Goal: Submit feedback/report problem

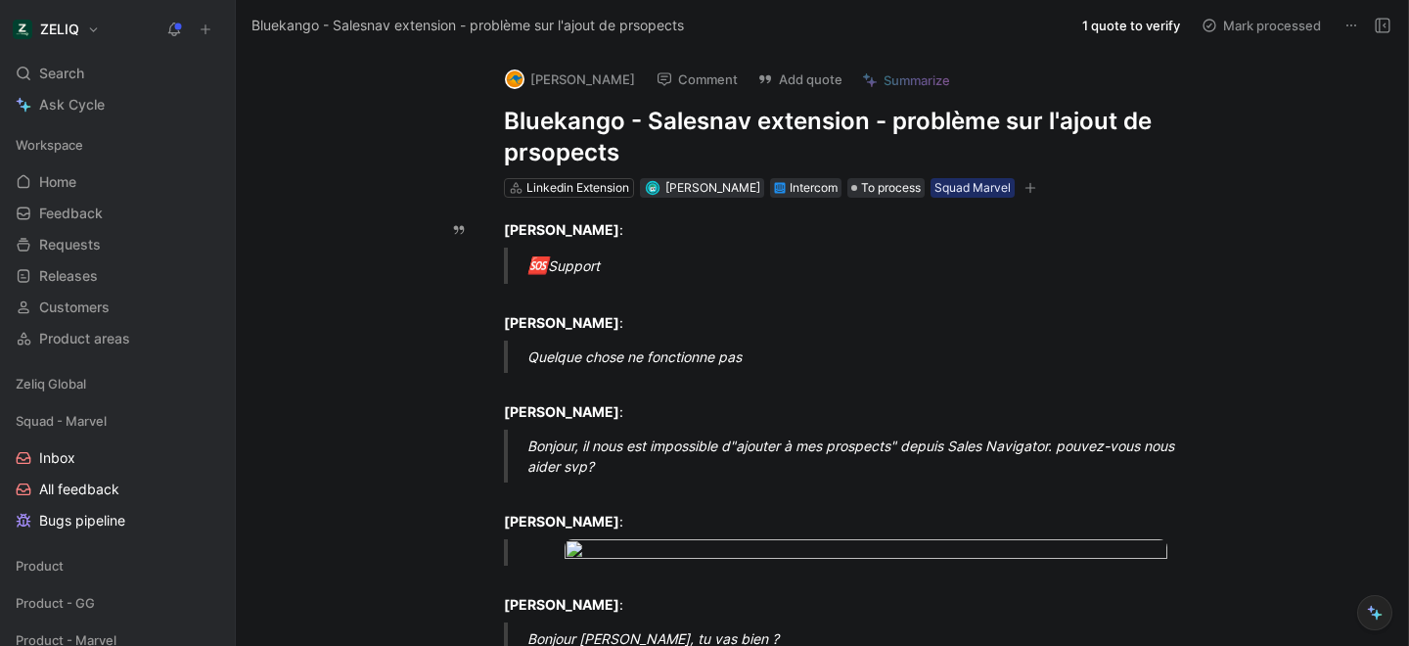
click at [688, 129] on h1 "Bluekango - Salesnav extension - problème sur l'ajout de prsopects" at bounding box center [842, 137] width 677 height 63
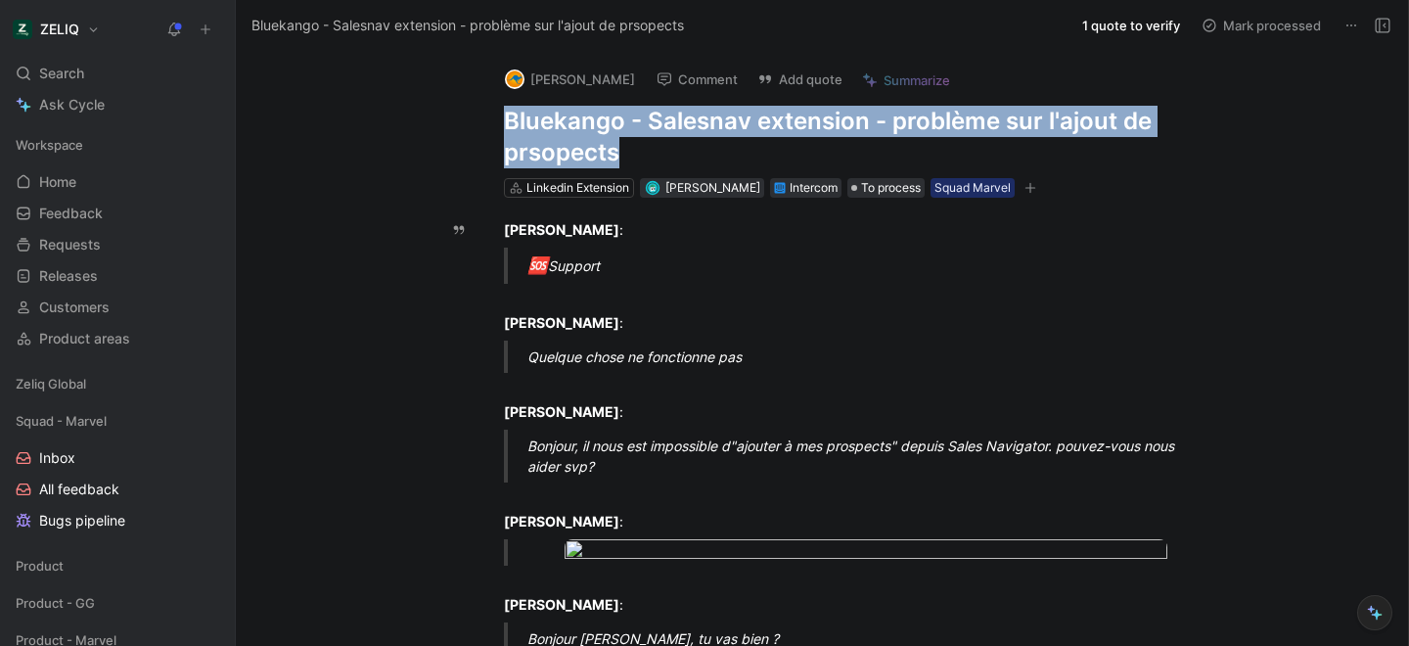
click at [688, 129] on h1 "Bluekango - Salesnav extension - problème sur l'ajout de prsopects" at bounding box center [842, 137] width 677 height 63
copy h1 "Bluekango - Salesnav extension - problème sur l'ajout de prsopects"
click at [781, 74] on button "Add quote" at bounding box center [800, 79] width 103 height 27
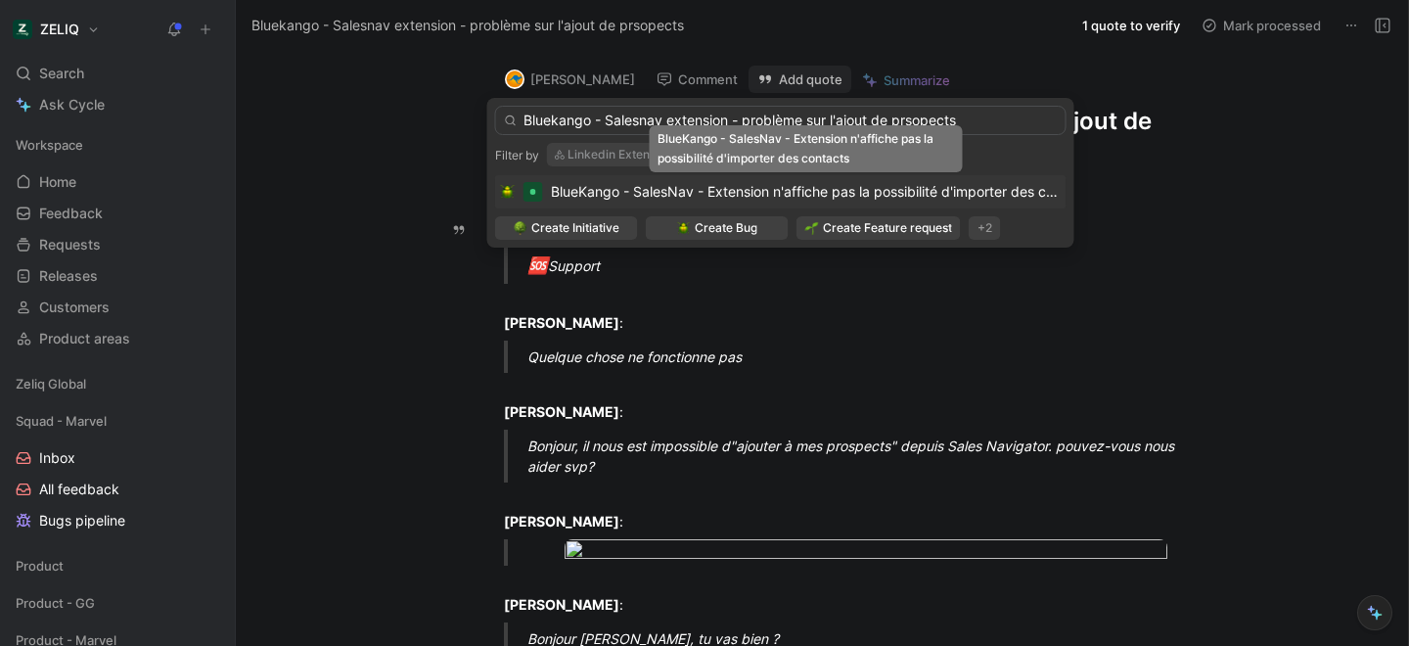
type input "Bluekango - Salesnav extension - problème sur l'ajout de prsopects"
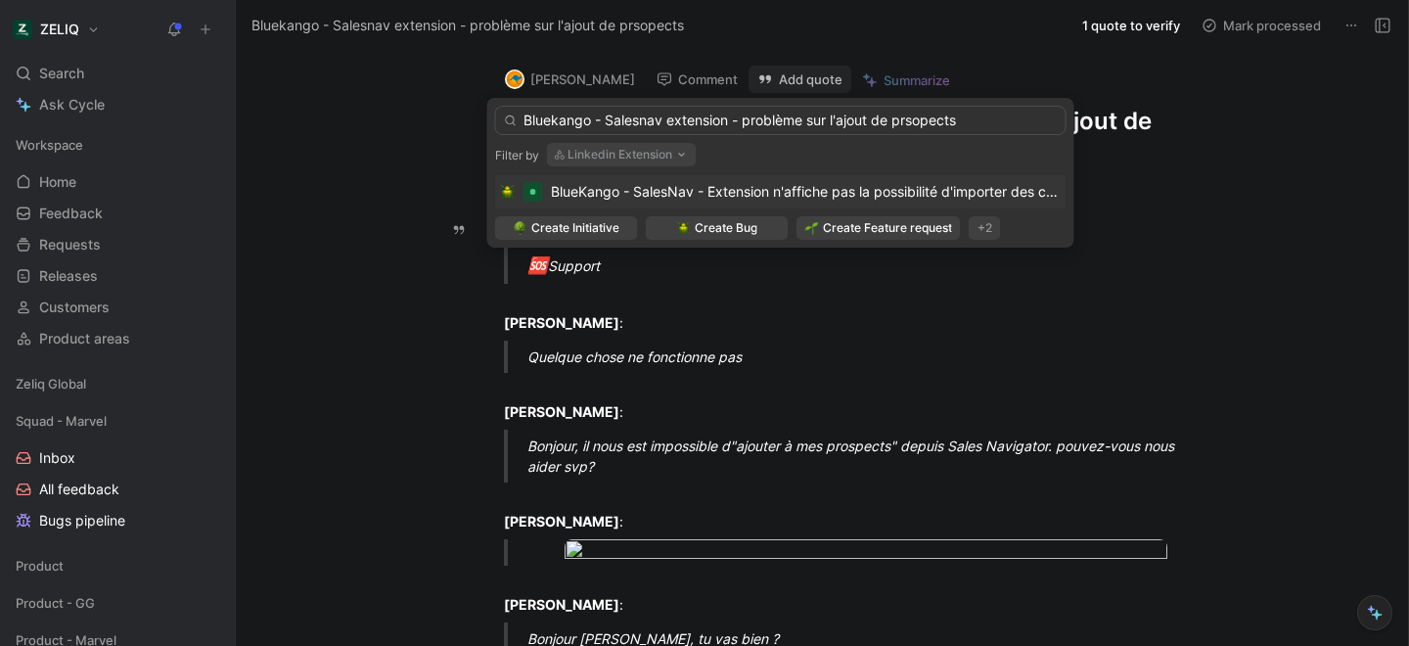
click at [746, 192] on span "BlueKango - SalesNav - Extension n'affiche pas la possibilité d'importer des co…" at bounding box center [822, 191] width 543 height 17
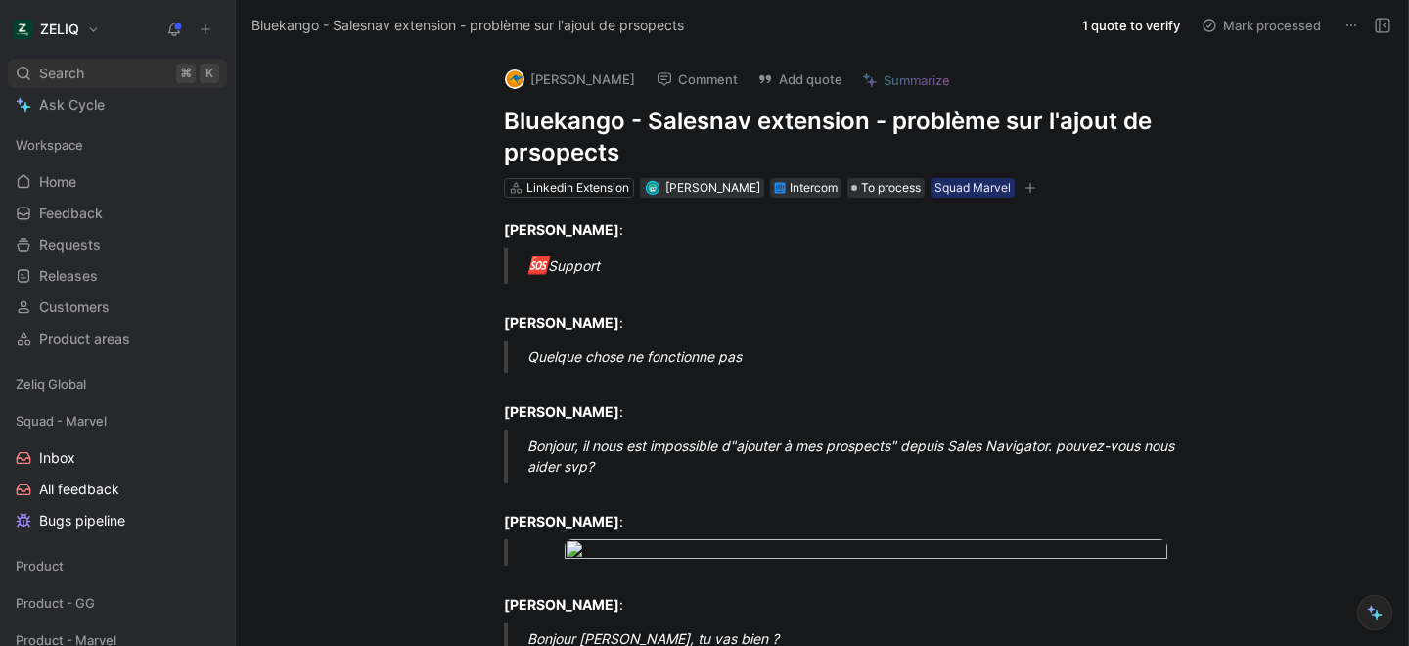
click at [97, 71] on div "Search ⌘ K" at bounding box center [117, 73] width 219 height 29
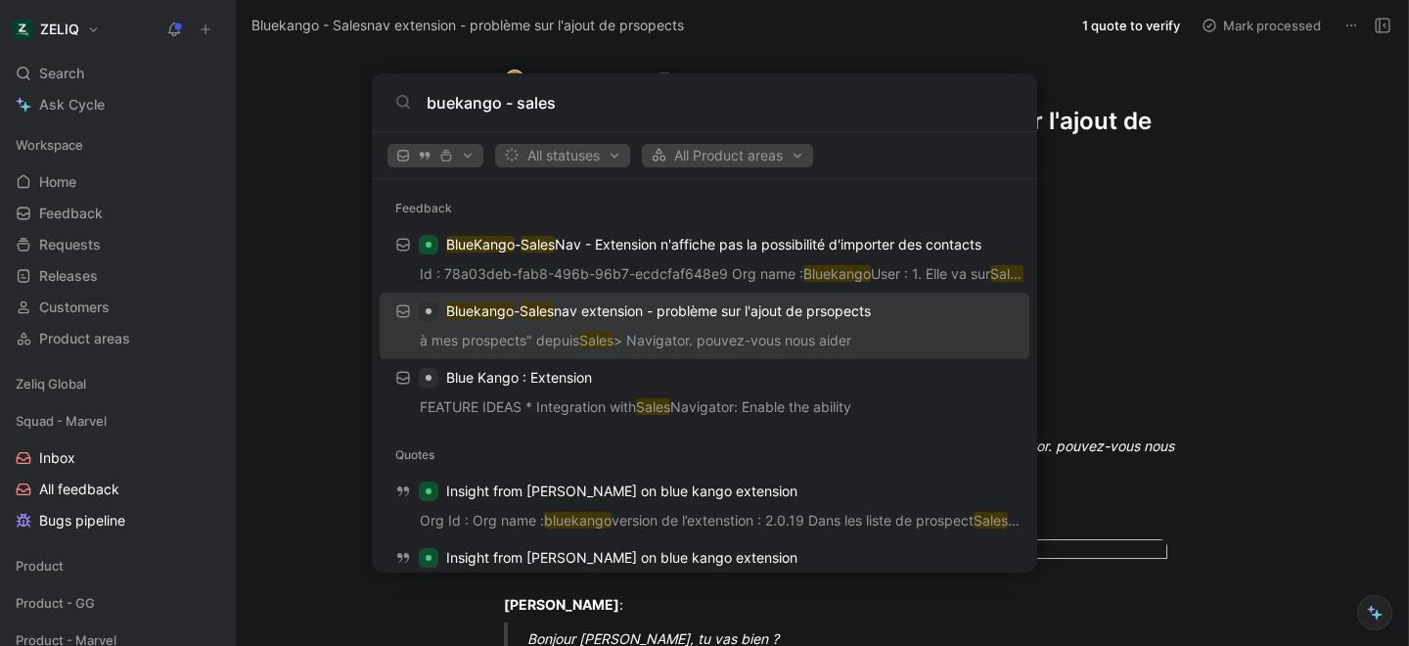
type input "buekango - sales"
click at [657, 314] on p "Bluekango - Sales nav extension - problème sur l'ajout de prsopects" at bounding box center [658, 310] width 425 height 23
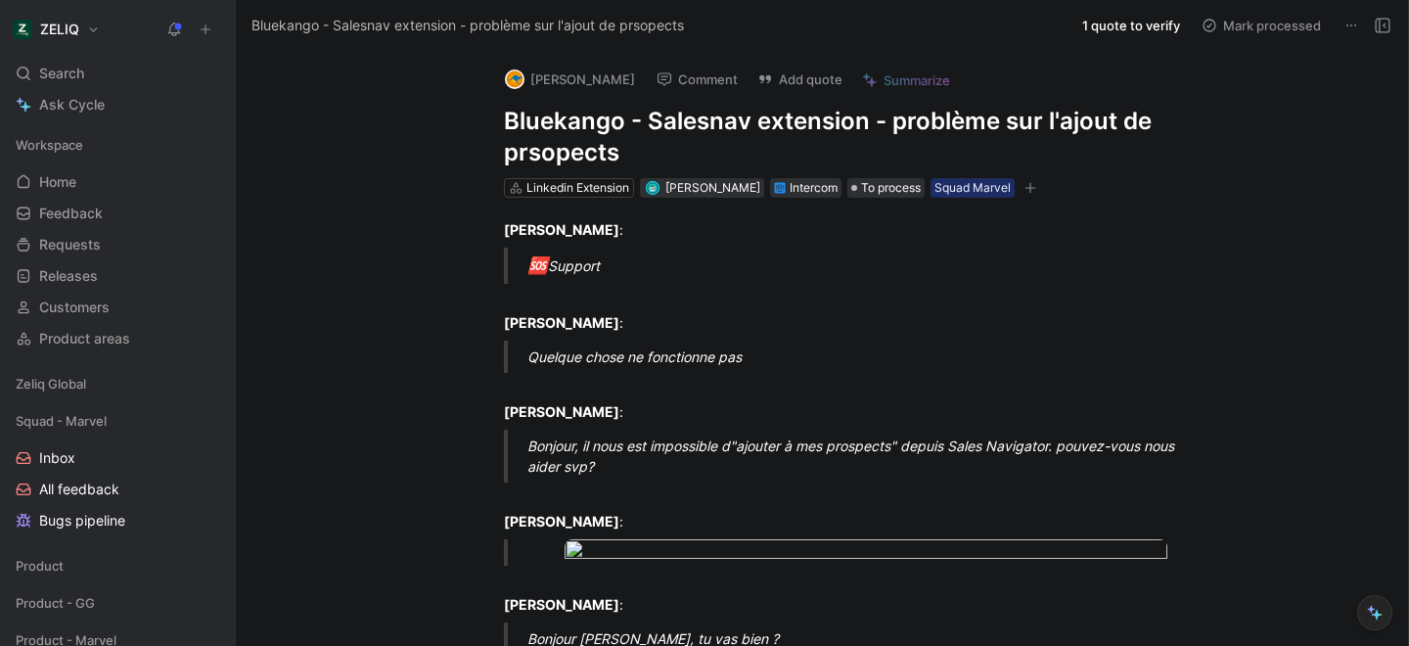
click at [543, 117] on h1 "Bluekango - Salesnav extension - problème sur l'ajout de prsopects" at bounding box center [842, 137] width 677 height 63
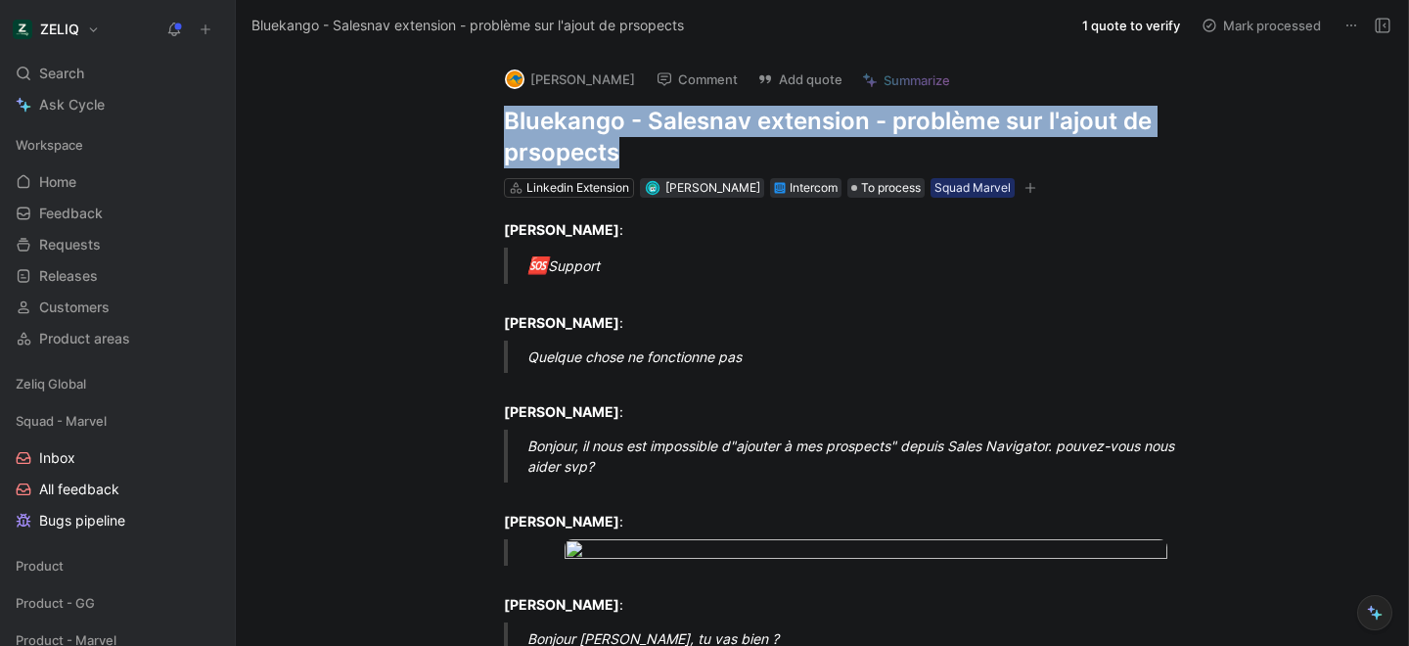
click at [543, 117] on h1 "Bluekango - Salesnav extension - problème sur l'ajout de prsopects" at bounding box center [842, 137] width 677 height 63
copy h1 "Bluekango - Salesnav extension - problème sur l'ajout de prsopects"
click at [792, 79] on button "Add quote" at bounding box center [800, 79] width 103 height 27
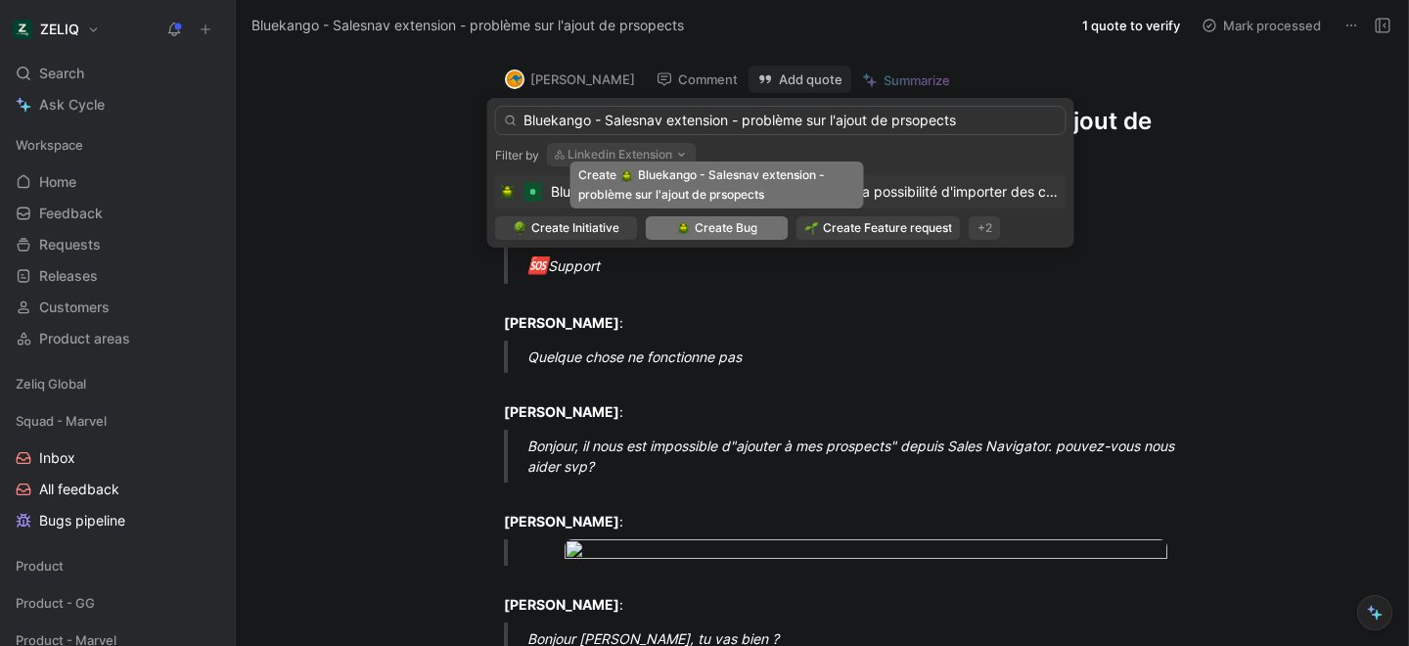
type input "Bluekango - Salesnav extension - problème sur l'ajout de prsopects"
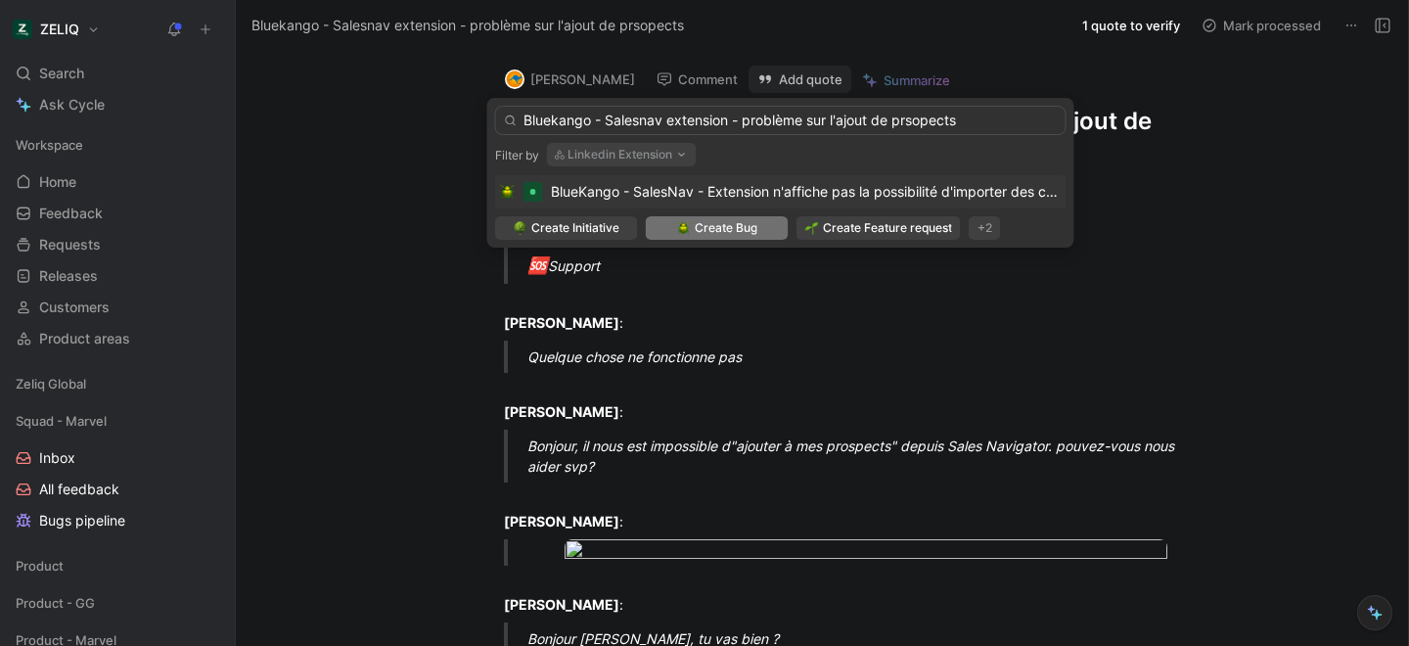
click at [733, 231] on span "Create Bug" at bounding box center [726, 228] width 63 height 20
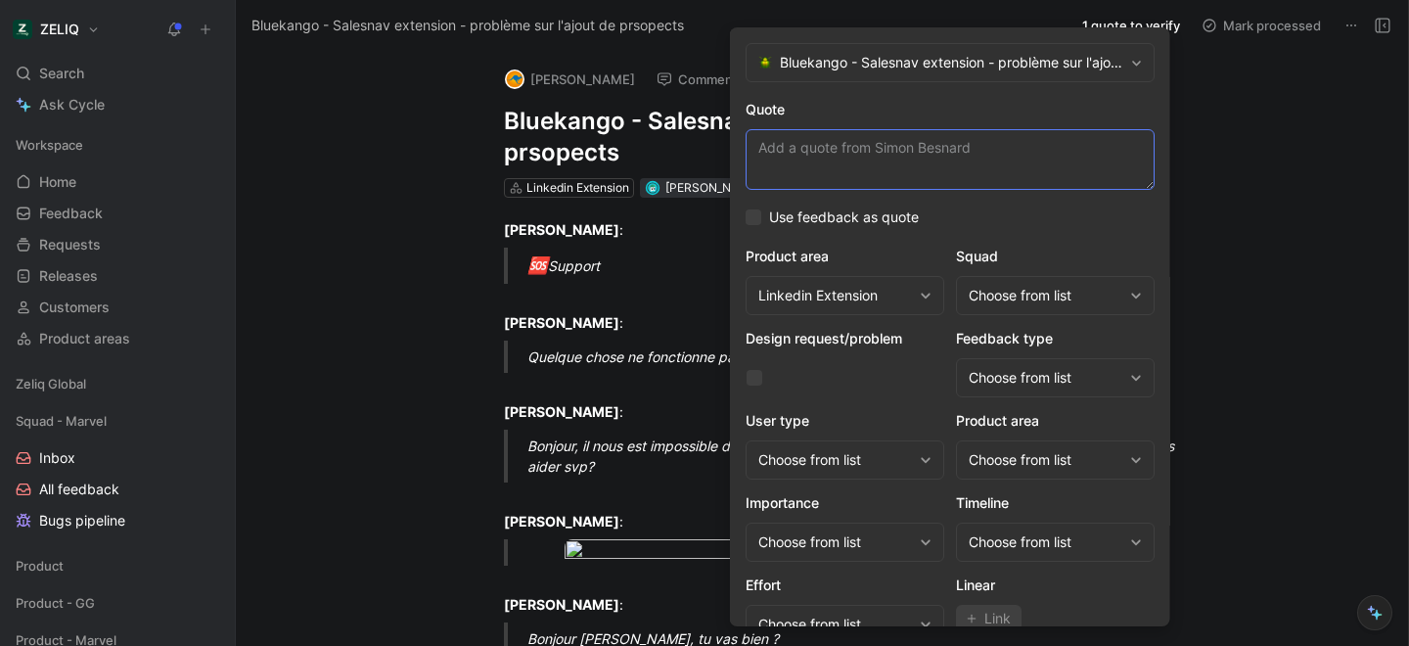
click at [816, 153] on textarea "Quote" at bounding box center [950, 159] width 409 height 61
paste textarea "il nous est impossible d"ajouter à mes prospects" depuis Sales Navigator. pouve…"
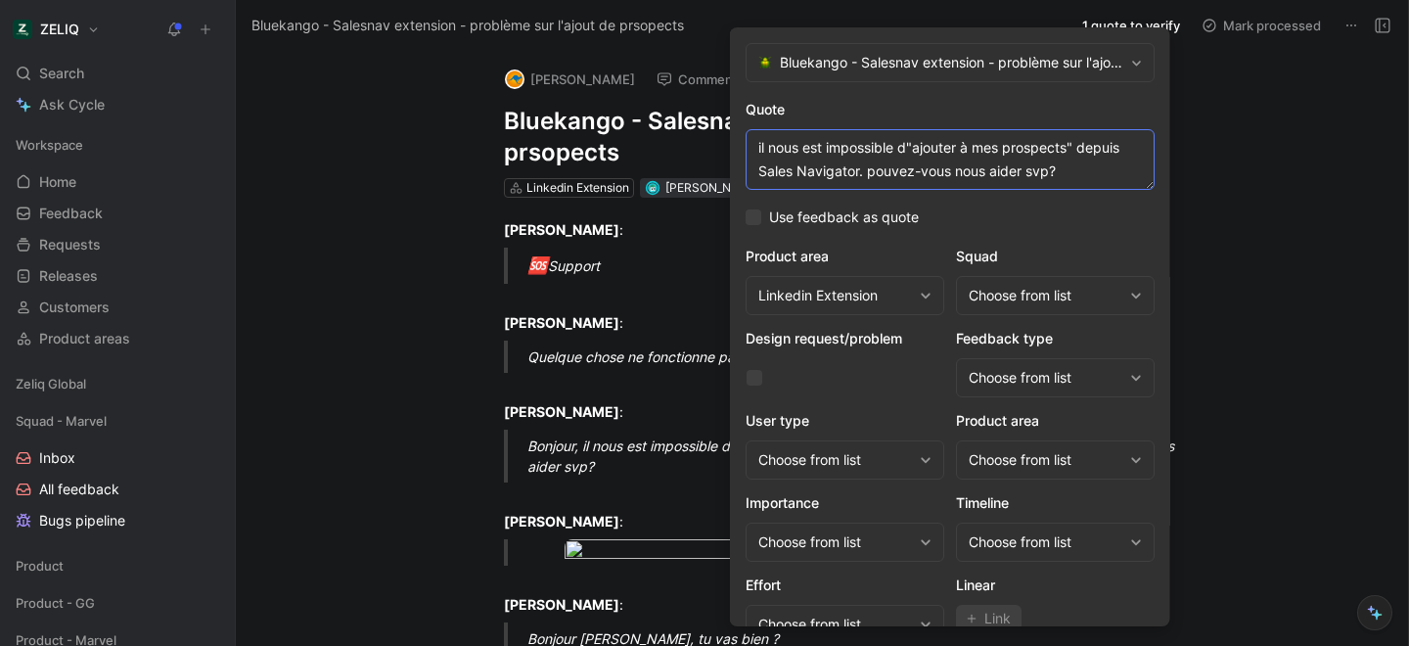
drag, startPoint x: 1092, startPoint y: 178, endPoint x: 867, endPoint y: 171, distance: 225.2
click at [867, 171] on textarea "il nous est impossible d"ajouter à mes prospects" depuis Sales Navigator. pouve…" at bounding box center [950, 159] width 409 height 61
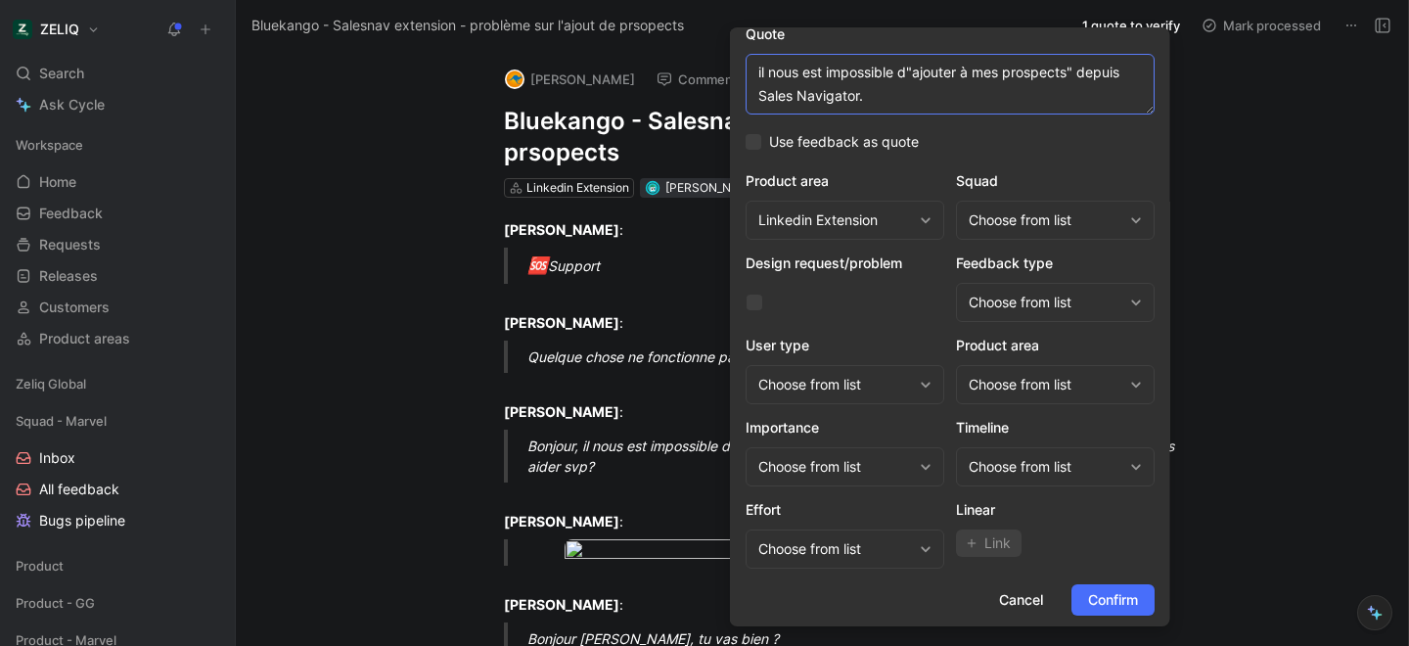
scroll to position [76, 0]
type textarea "il nous est impossible d"ajouter à mes prospects" depuis Sales Navigator."
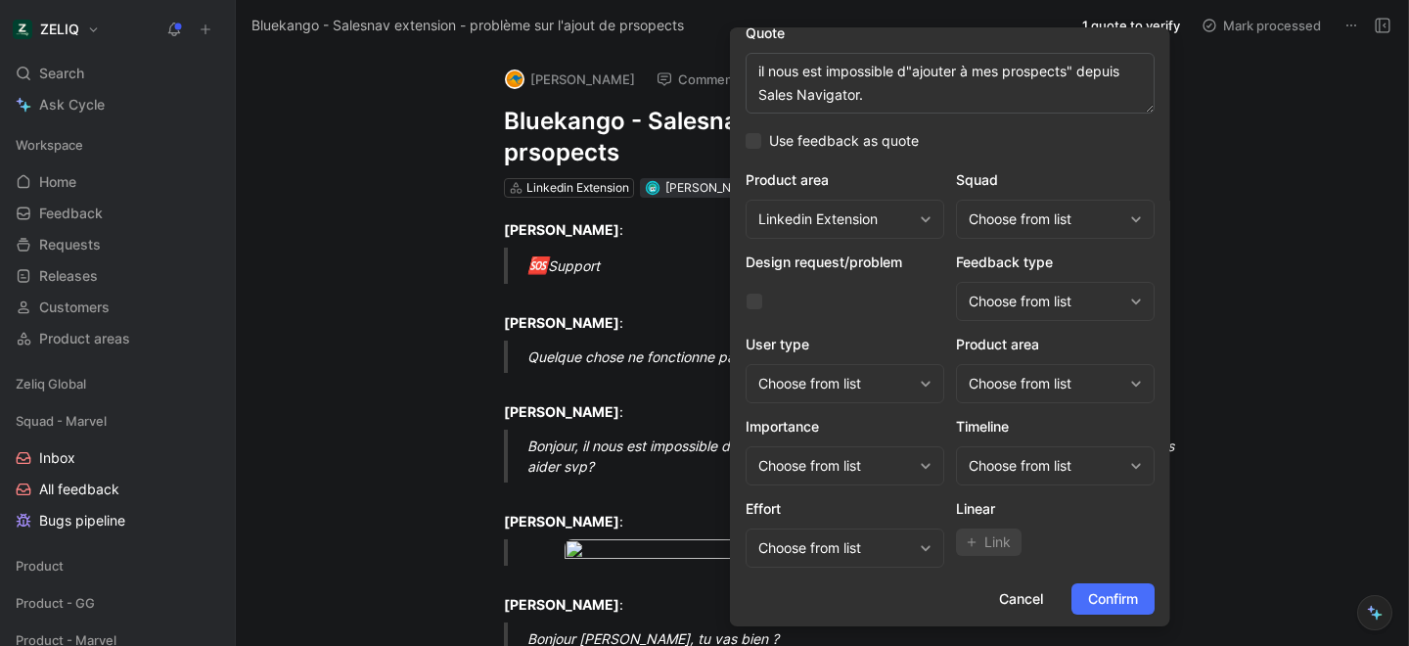
click at [1002, 225] on div "Choose from list" at bounding box center [1046, 218] width 154 height 23
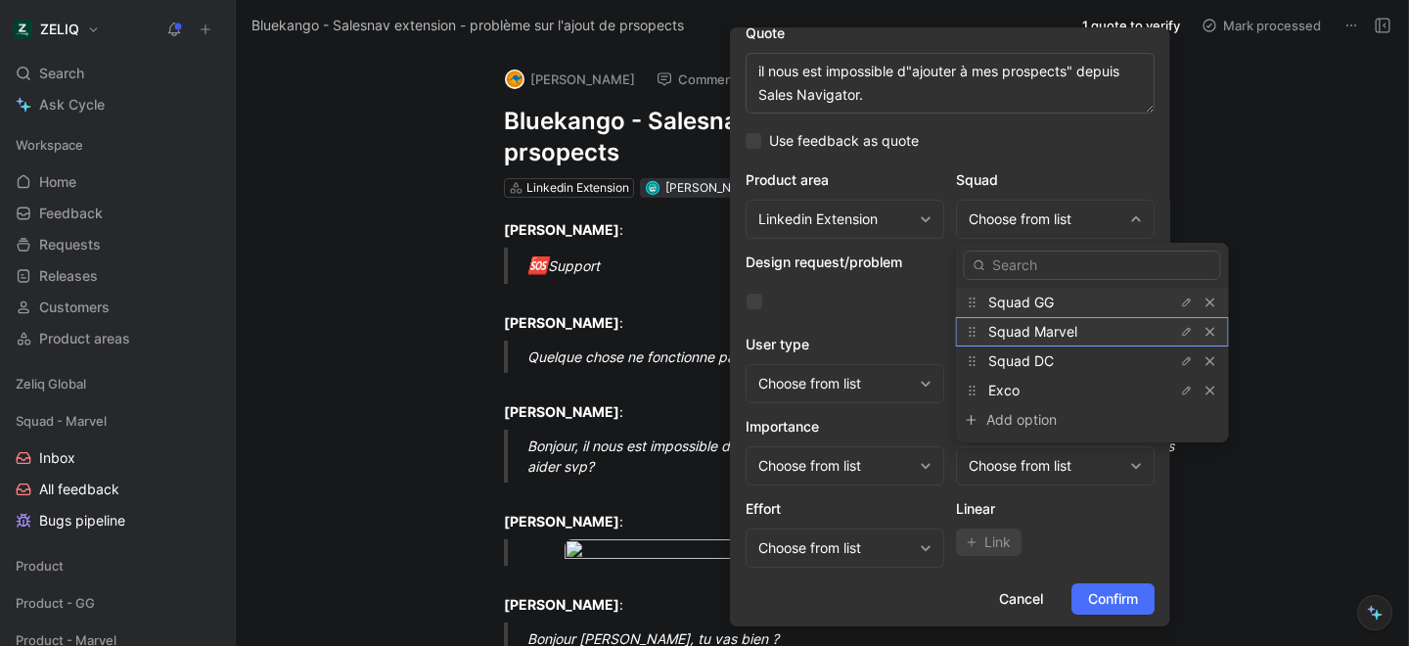
click at [1034, 330] on span "Squad Marvel" at bounding box center [1032, 331] width 89 height 17
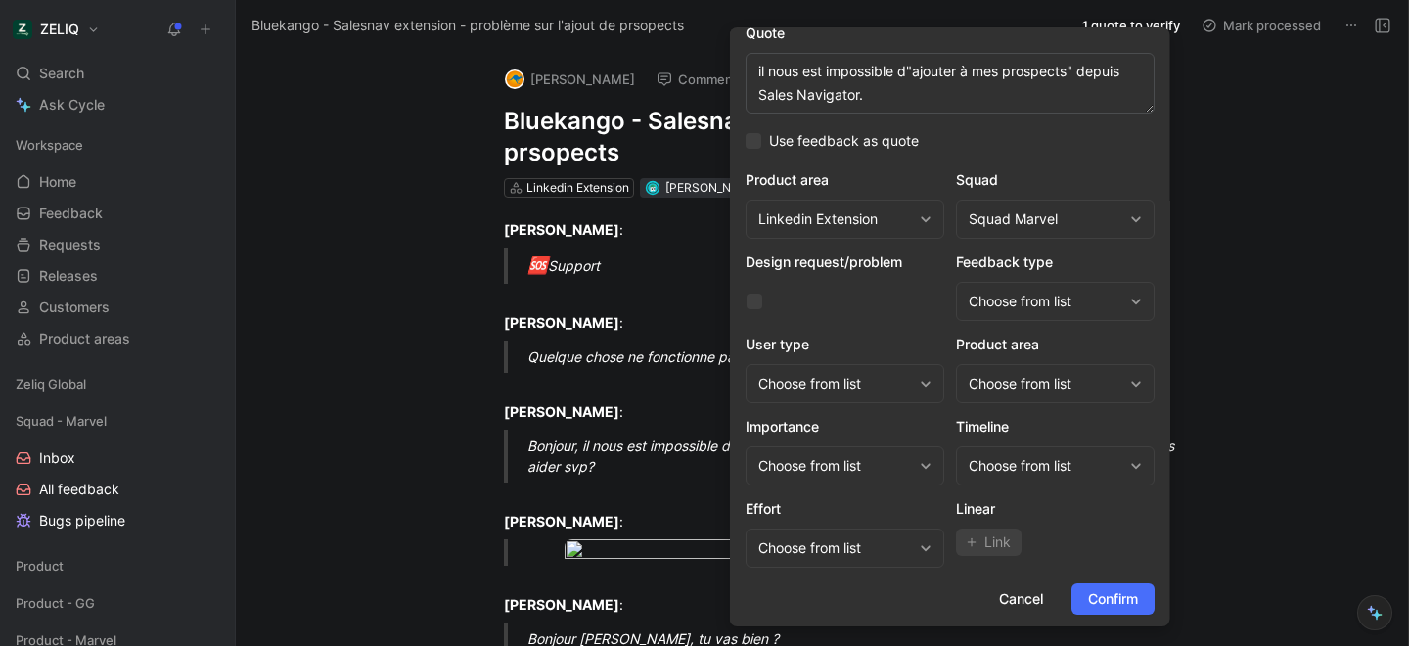
scroll to position [80, 0]
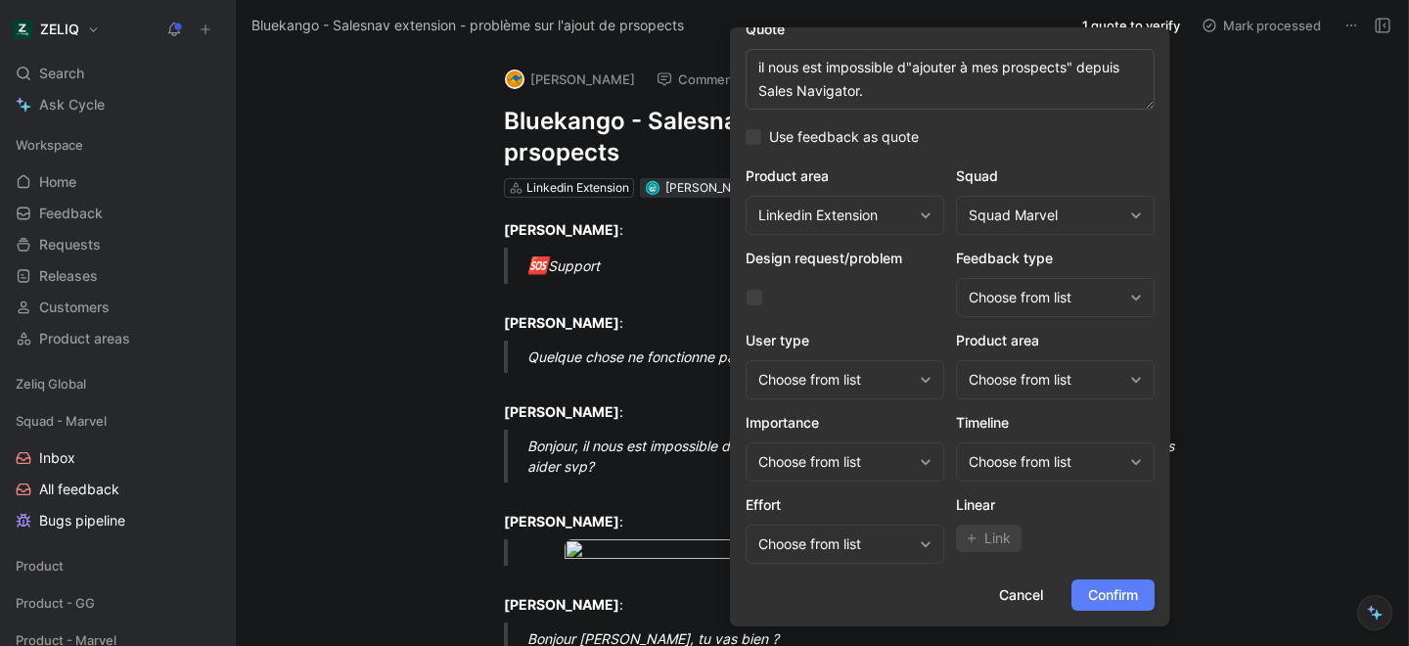
click at [1117, 604] on span "Confirm" at bounding box center [1113, 594] width 50 height 23
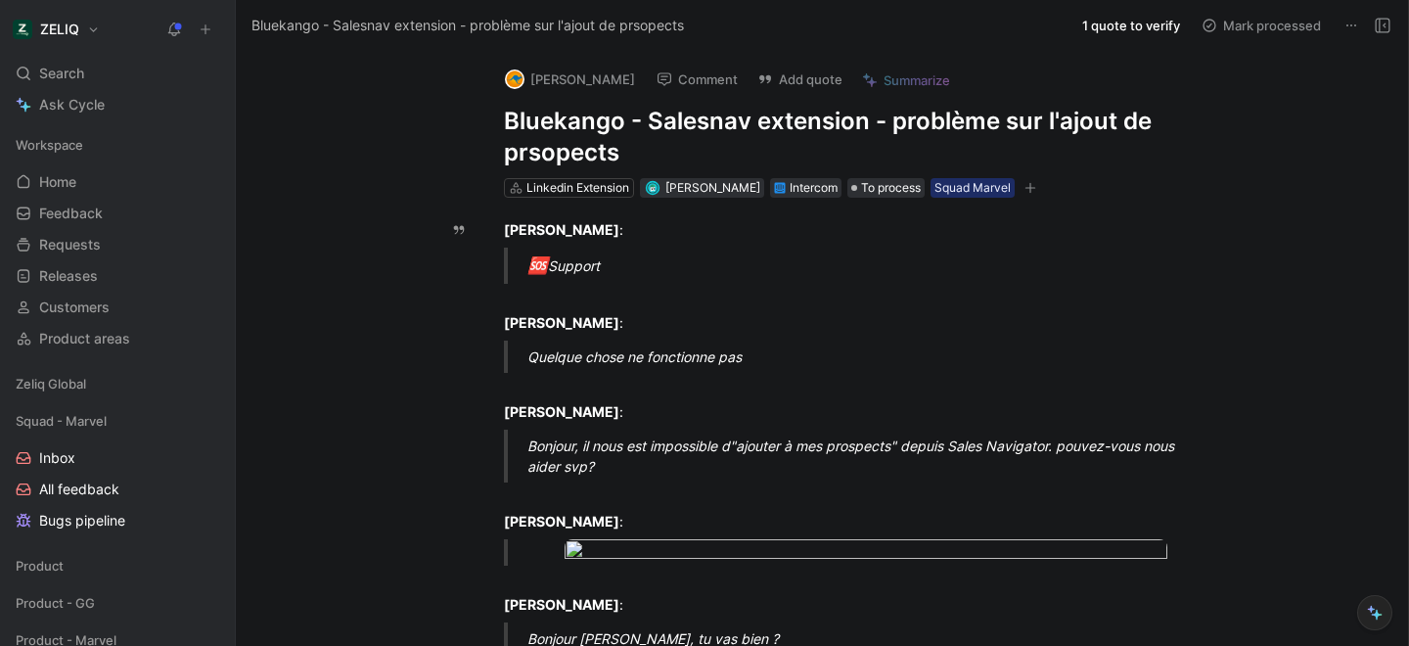
click at [590, 129] on h1 "Bluekango - Salesnav extension - problème sur l'ajout de prsopects" at bounding box center [842, 137] width 677 height 63
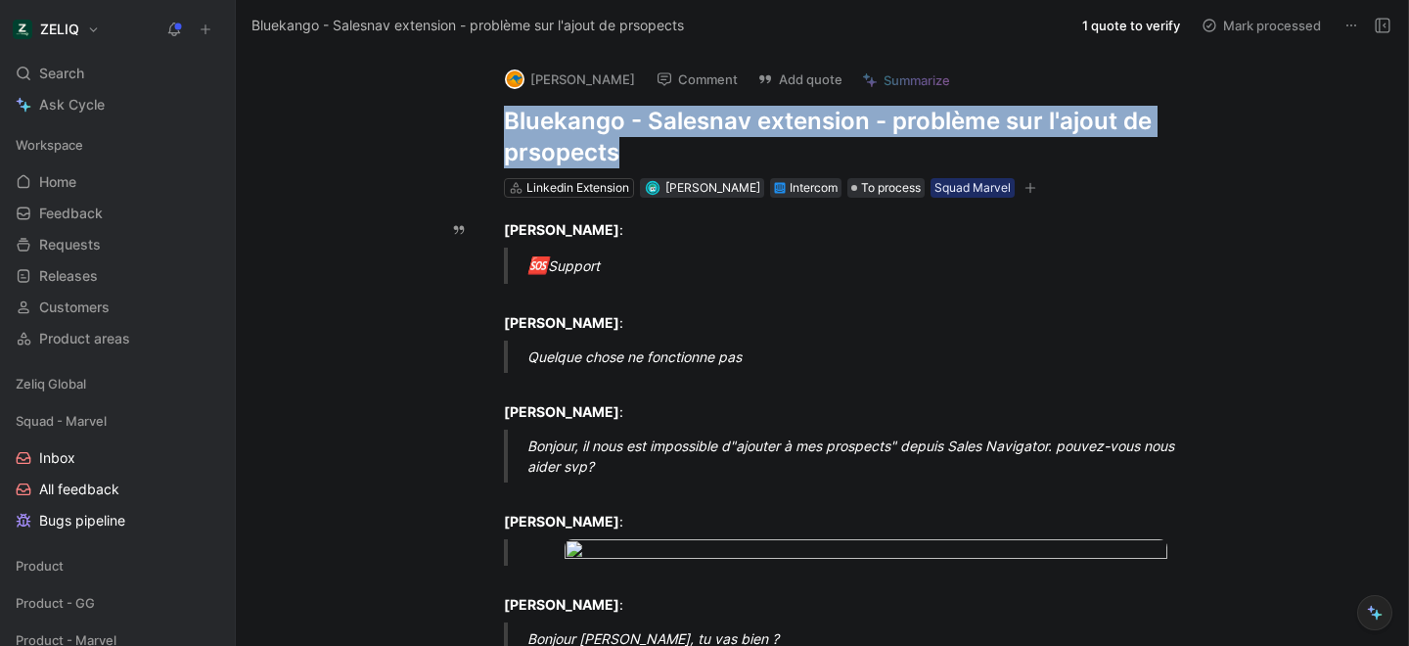
click at [590, 129] on h1 "Bluekango - Salesnav extension - problème sur l'ajout de prsopects" at bounding box center [842, 137] width 677 height 63
copy h1 "Bluekango - Salesnav extension - problème sur l'ajout de prsopects"
click at [95, 77] on div "Search ⌘ K" at bounding box center [117, 73] width 219 height 29
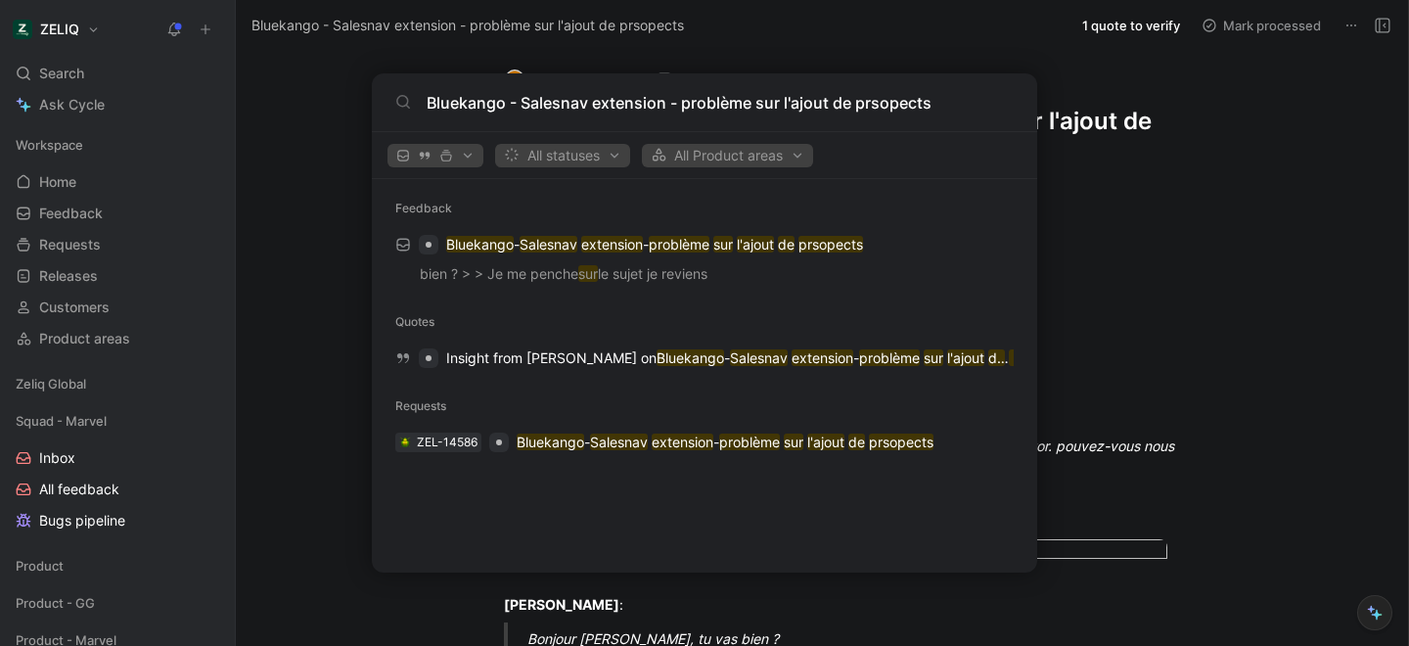
type input "Bluekango - Salesnav extension - problème sur l'ajout de prsopects"
click at [1205, 155] on body "ZELIQ Search ⌘ K Ask Cycle Workspace Home G then H Feedback G then F Requests G…" at bounding box center [704, 323] width 1409 height 646
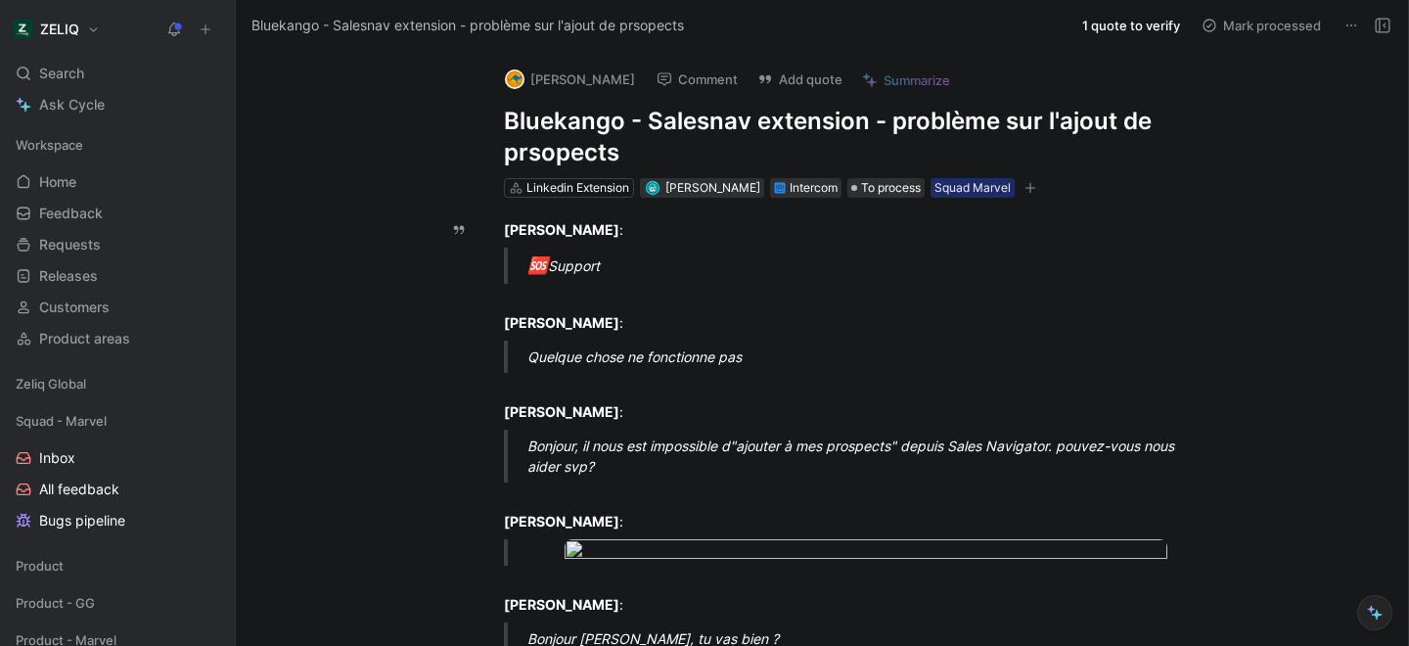
click at [541, 150] on h1 "Bluekango - Salesnav extension - problème sur l'ajout de prsopects" at bounding box center [842, 137] width 677 height 63
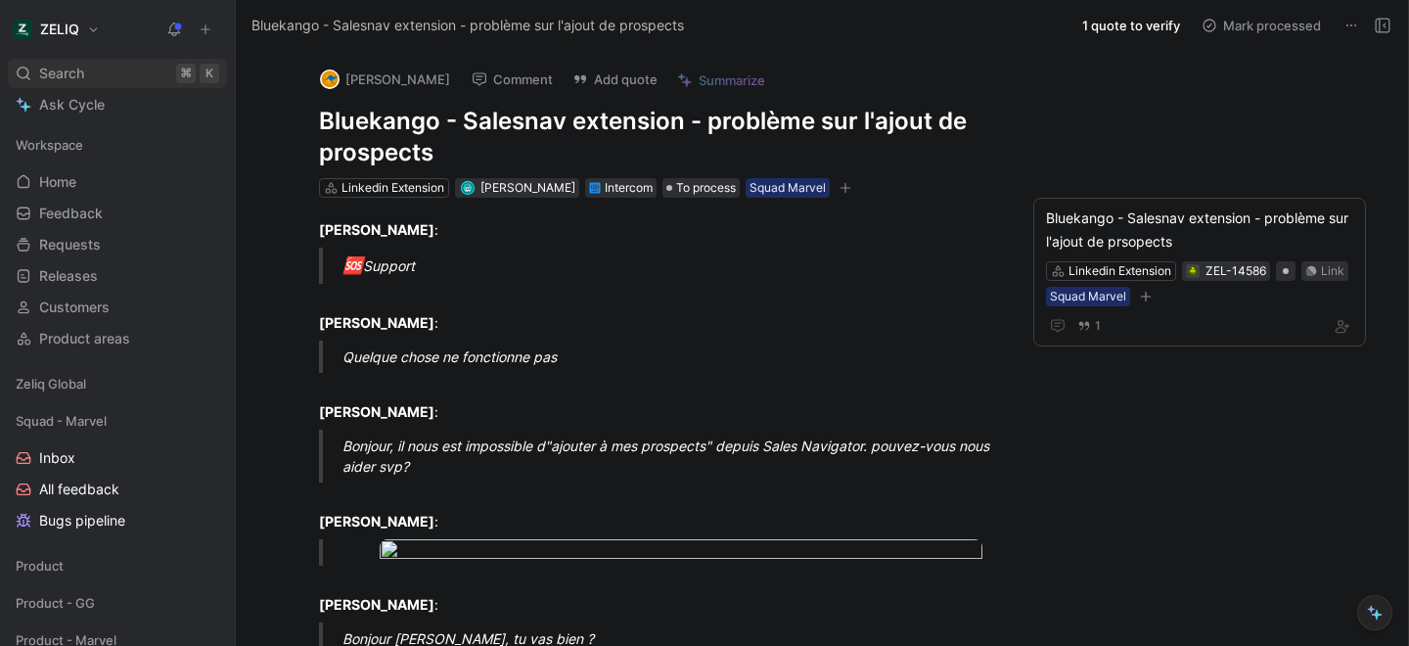
click at [108, 68] on div "Search ⌘ K" at bounding box center [117, 73] width 219 height 29
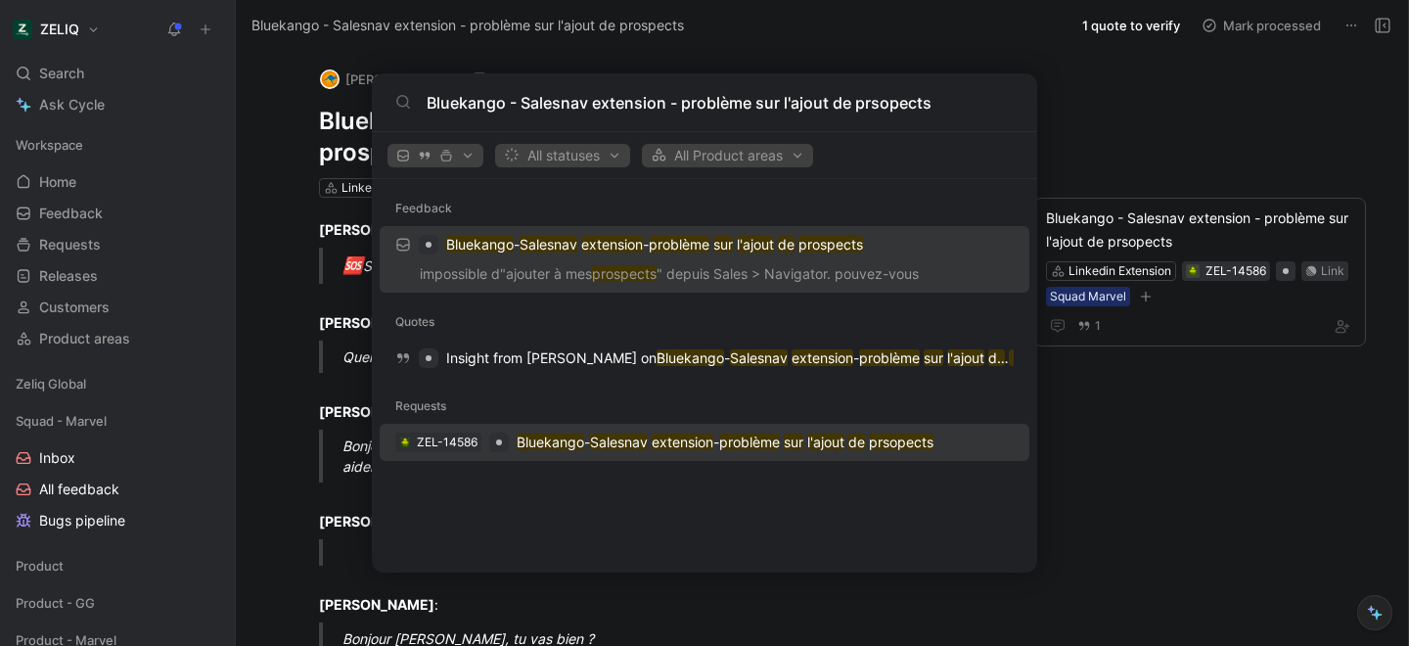
type input "Bluekango - Salesnav extension - problème sur l'ajout de prsopects"
click at [560, 453] on p "Bluekango - Salesnav extension - problème sur l'ajout de prsopects" at bounding box center [725, 442] width 417 height 23
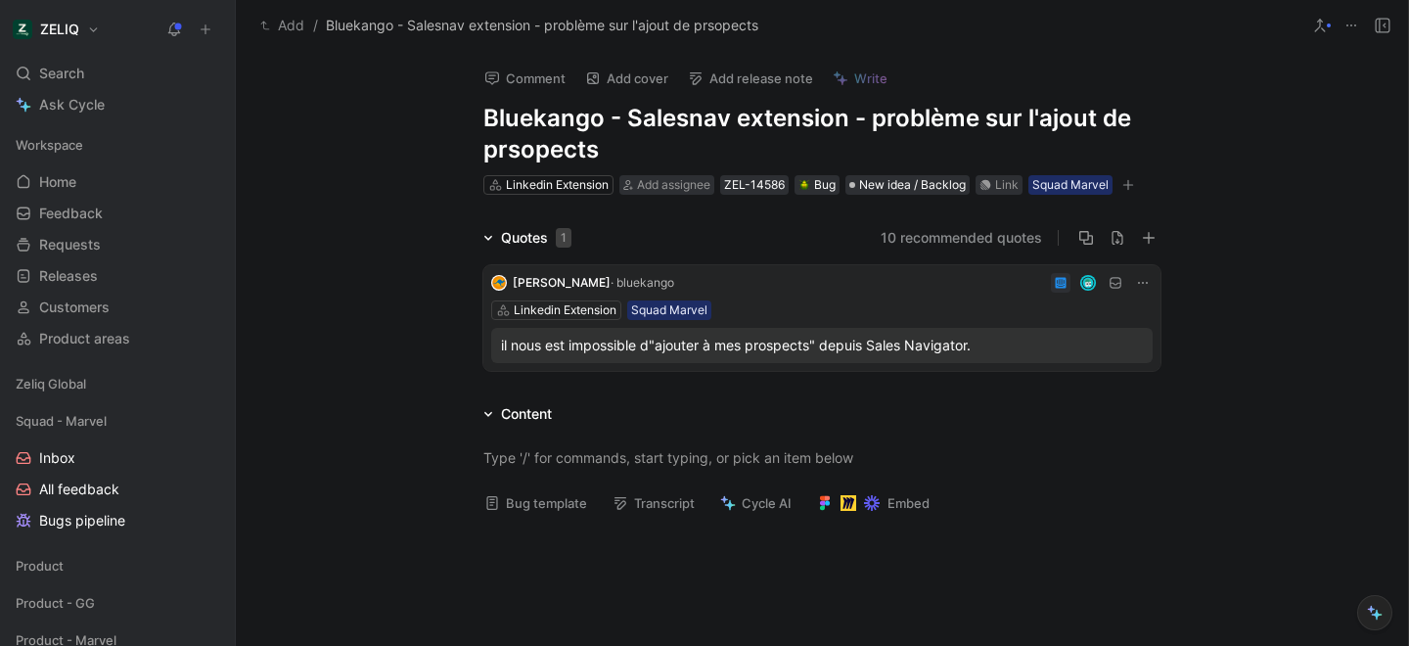
click at [523, 146] on h1 "Bluekango - Salesnav extension - problème sur l'ajout de prsopects" at bounding box center [821, 134] width 677 height 63
click at [643, 190] on span "Add assignee" at bounding box center [673, 184] width 73 height 15
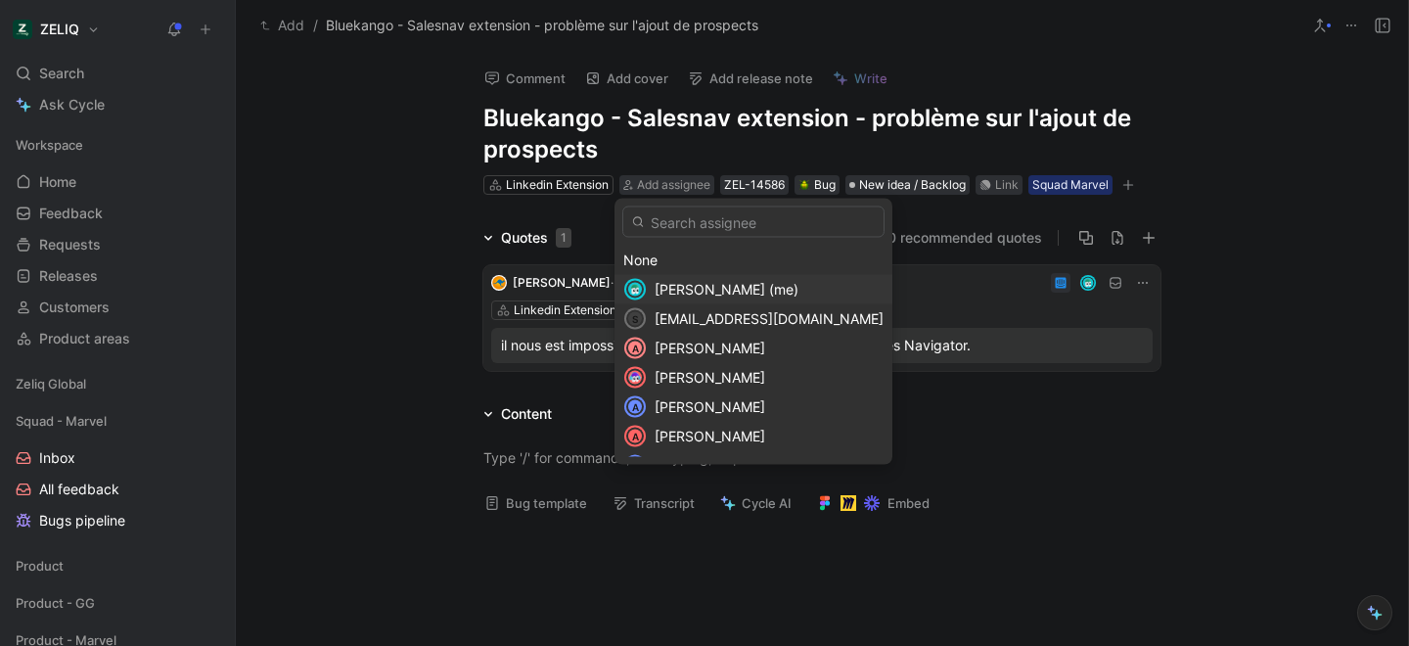
click at [676, 287] on span "[PERSON_NAME] (me)" at bounding box center [727, 289] width 144 height 17
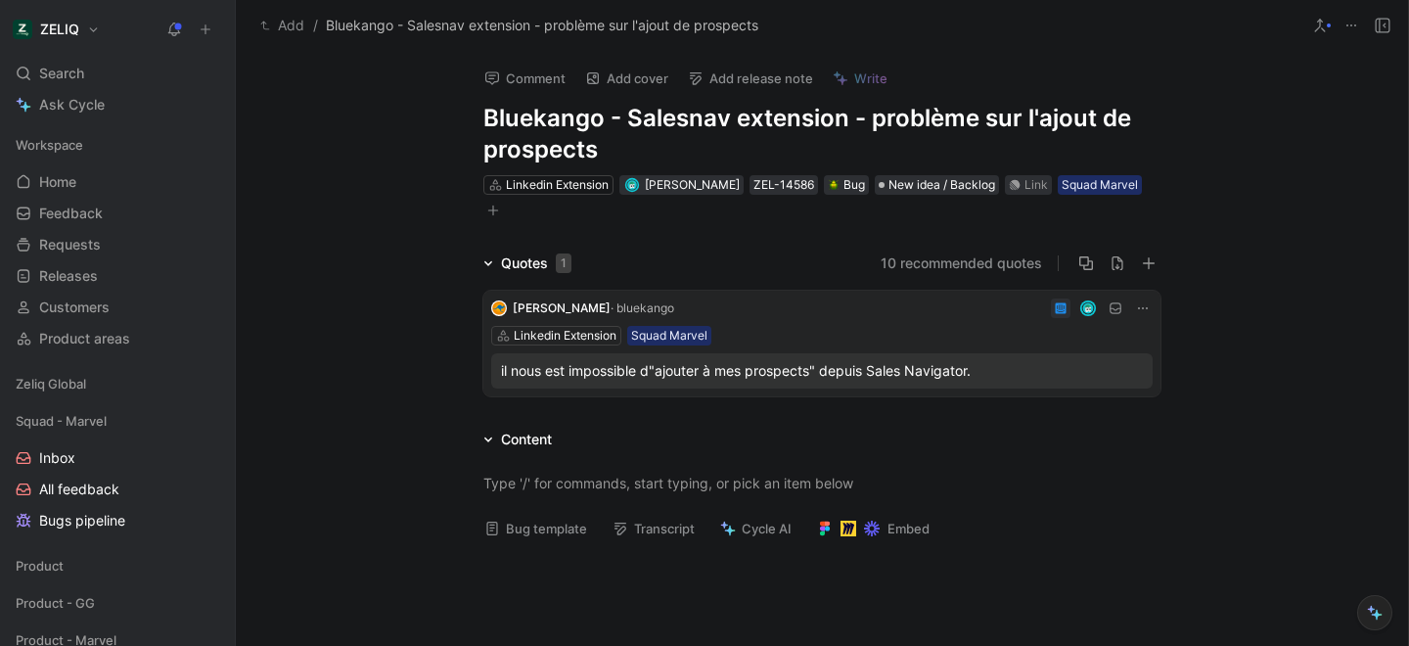
click at [538, 528] on button "Bug template" at bounding box center [536, 528] width 120 height 27
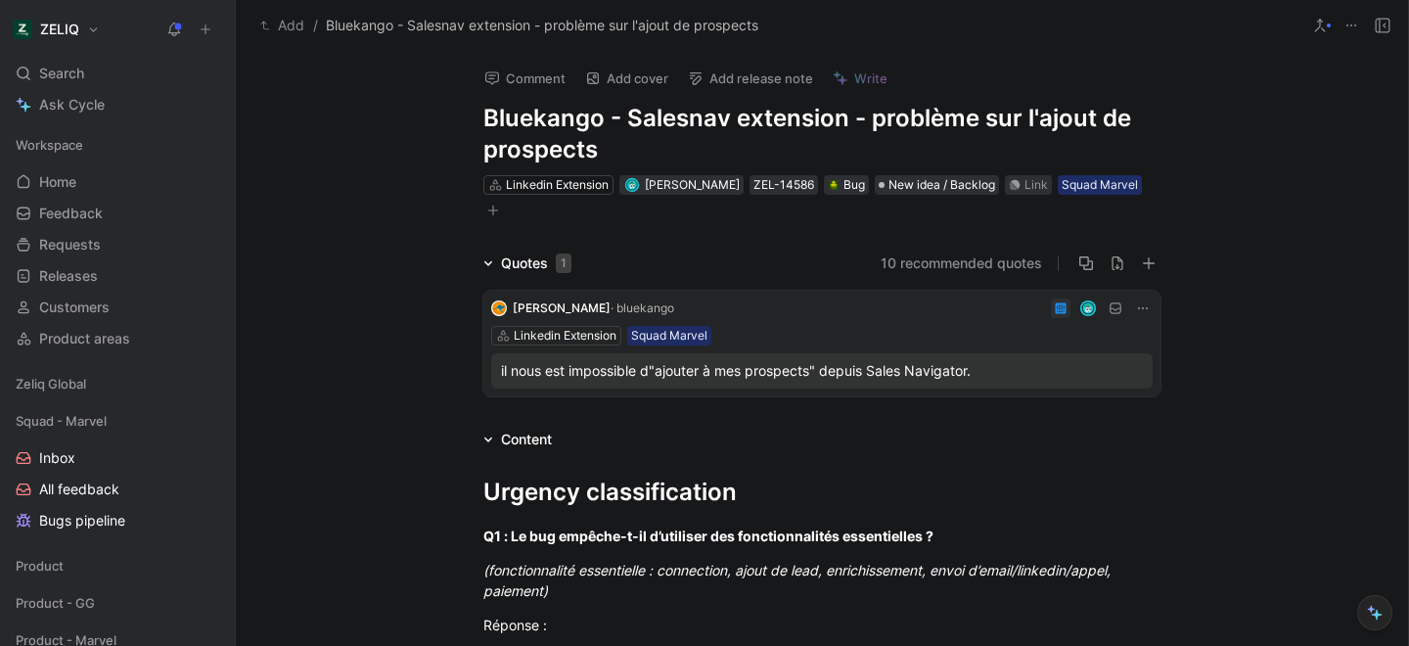
scroll to position [163, 0]
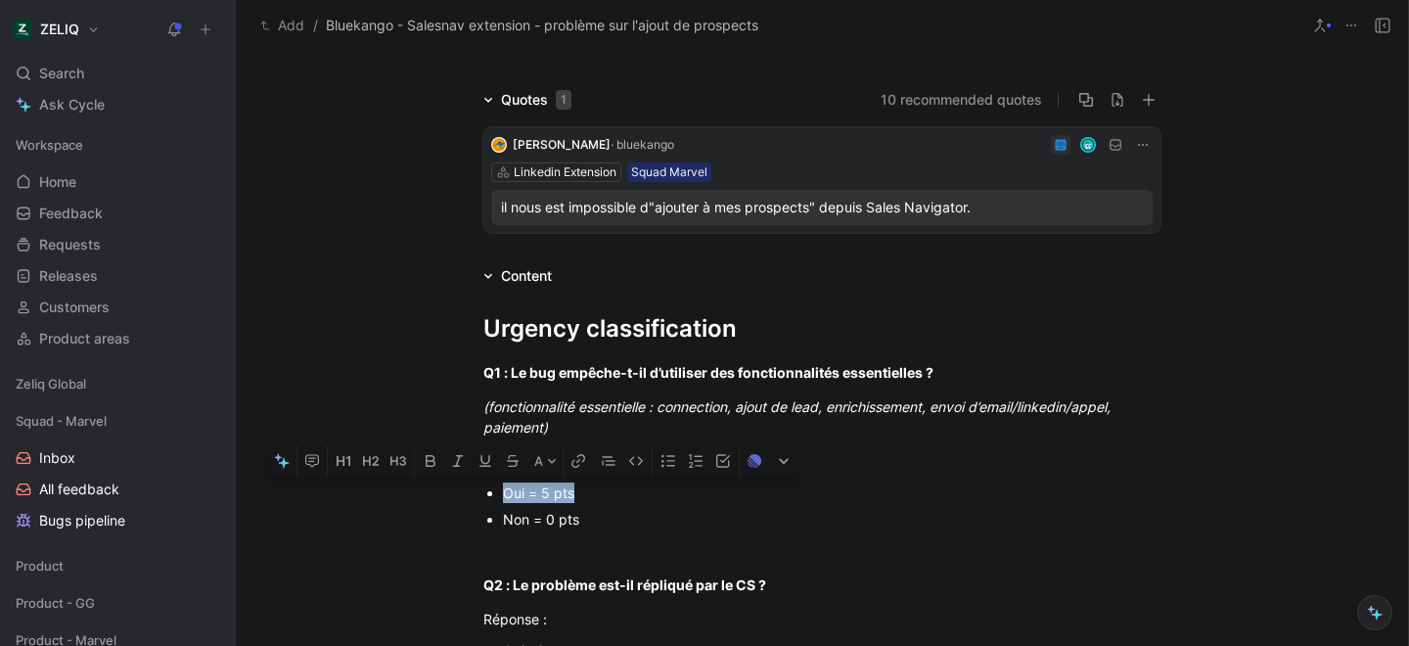
drag, startPoint x: 574, startPoint y: 492, endPoint x: 490, endPoint y: 490, distance: 84.2
click at [490, 490] on ul "Oui = 5 pts Non = 0 pts" at bounding box center [821, 505] width 751 height 53
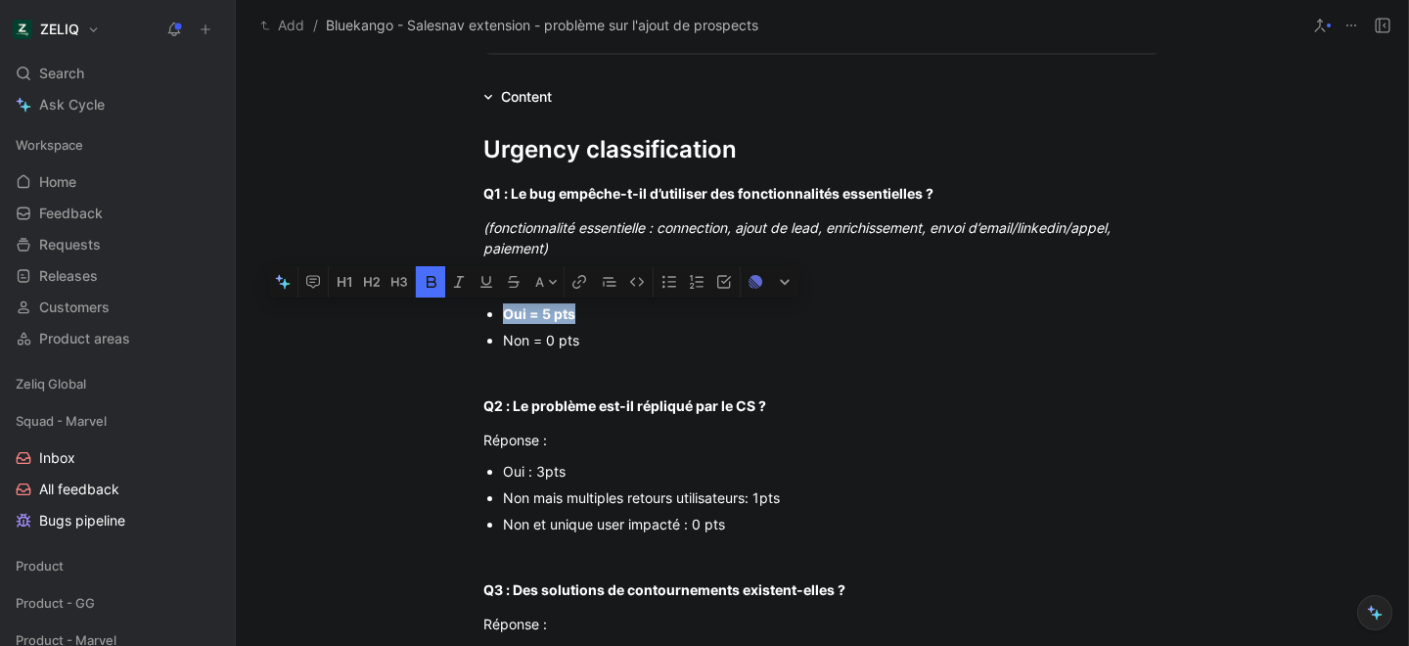
scroll to position [348, 0]
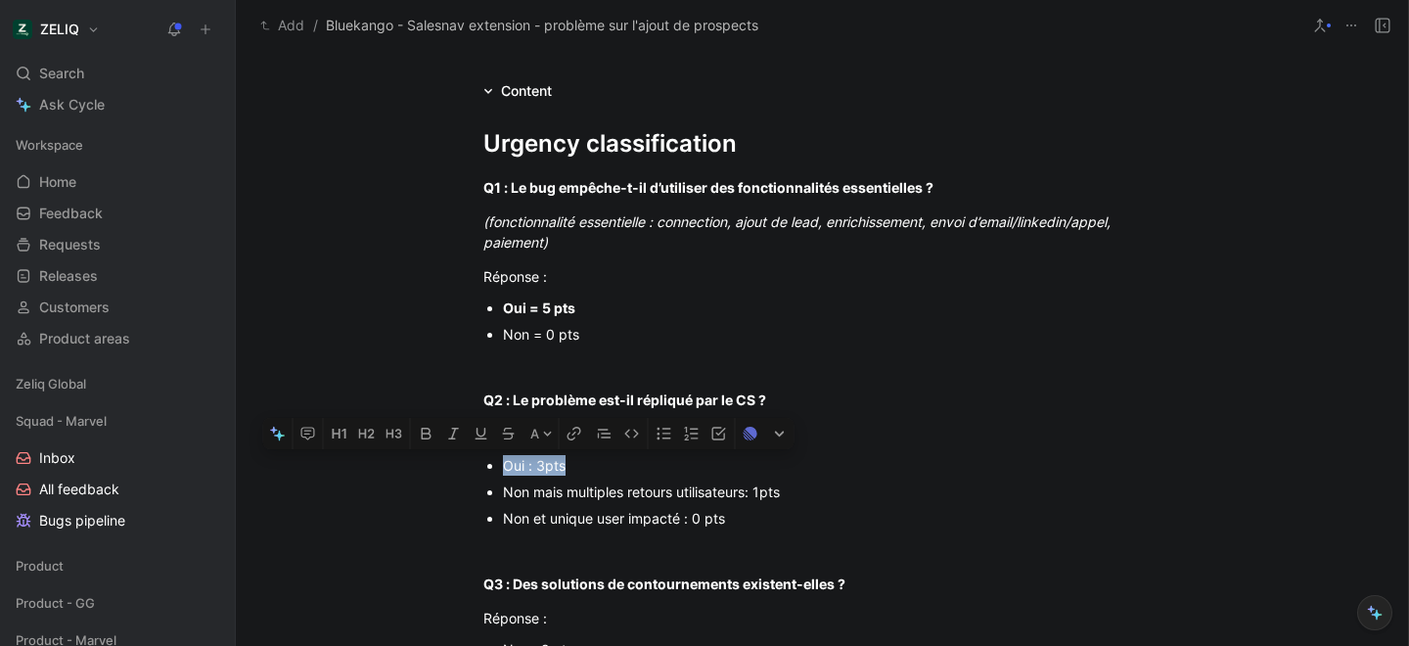
drag, startPoint x: 500, startPoint y: 466, endPoint x: 572, endPoint y: 466, distance: 72.4
click at [572, 466] on div "Oui : 3pts" at bounding box center [832, 465] width 658 height 21
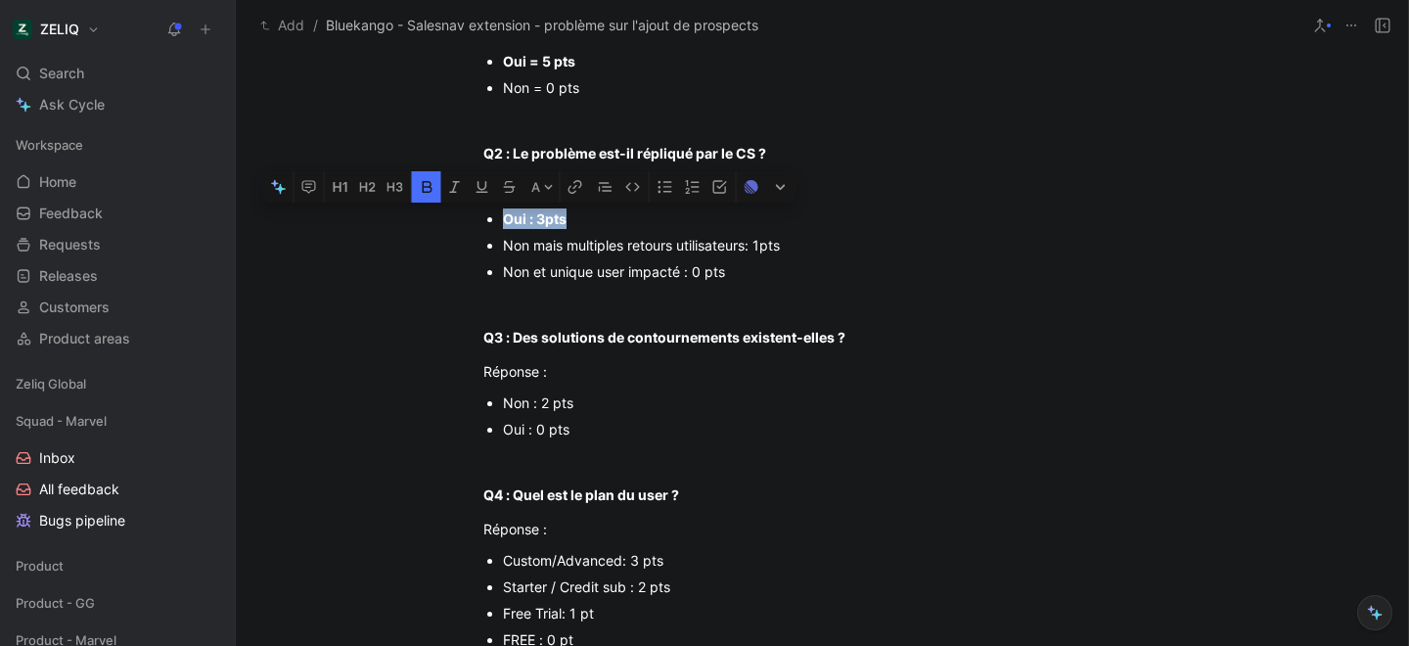
scroll to position [601, 0]
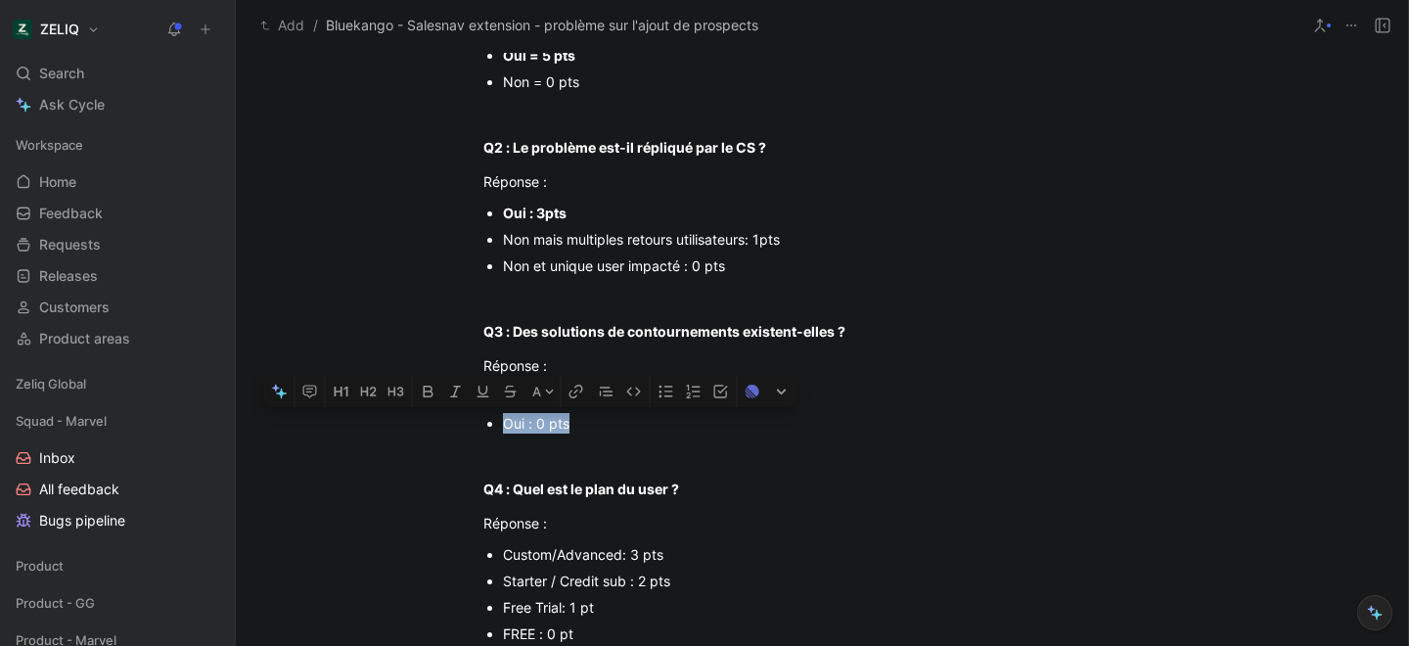
drag, startPoint x: 562, startPoint y: 425, endPoint x: 498, endPoint y: 425, distance: 63.6
click at [503, 425] on div "Oui : 0 pts" at bounding box center [832, 423] width 658 height 21
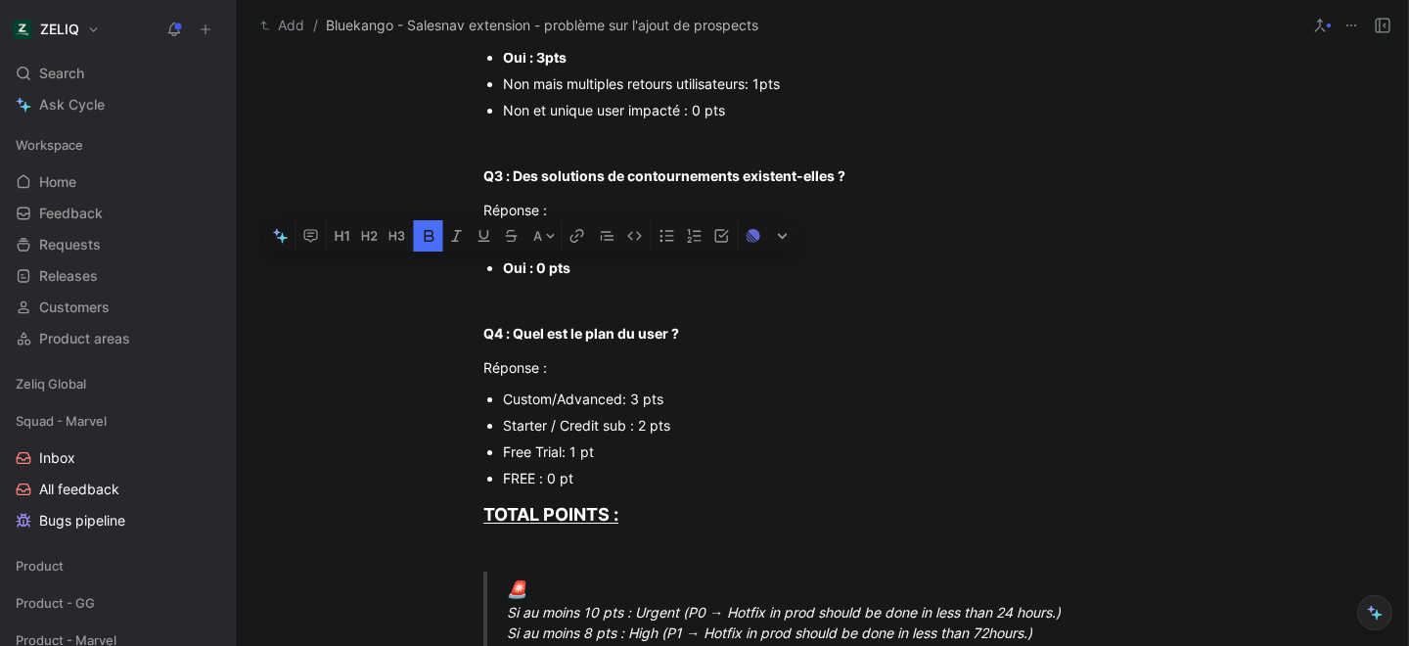
scroll to position [768, 0]
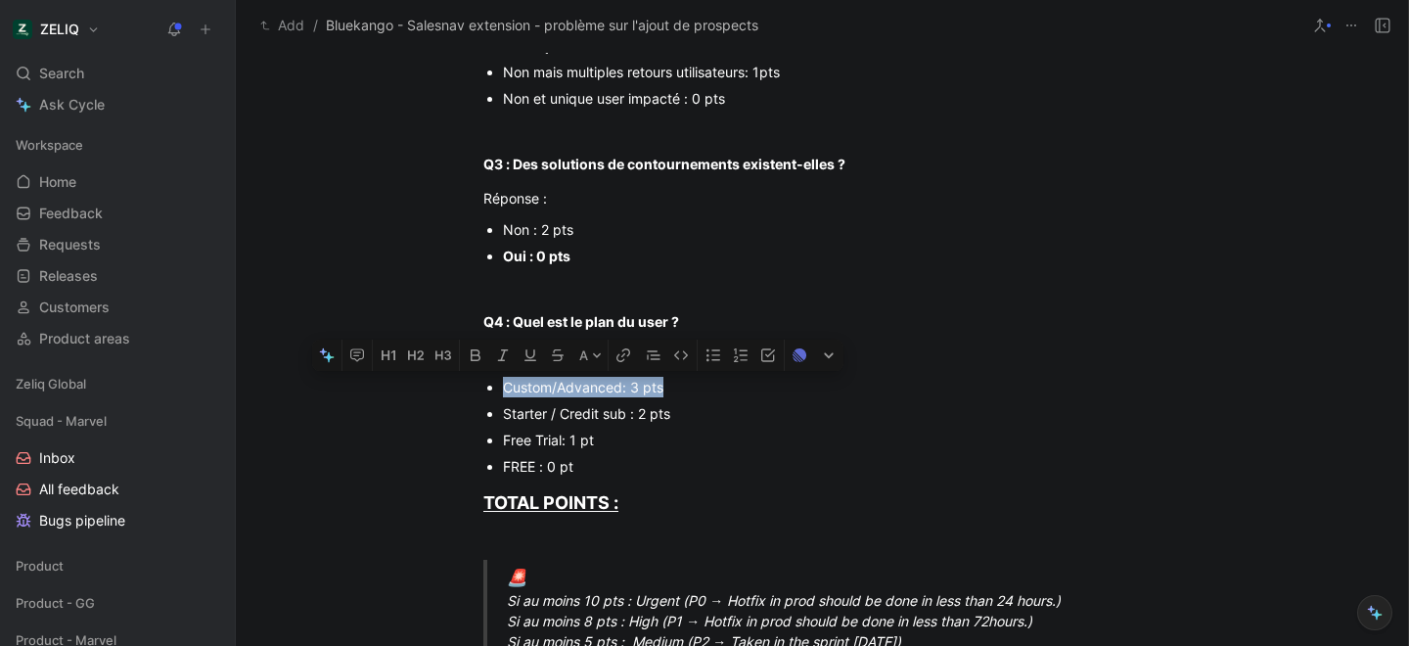
drag, startPoint x: 659, startPoint y: 386, endPoint x: 478, endPoint y: 390, distance: 181.1
click at [478, 390] on ul "Custom/Advanced: 3 pts Starter / Credit sub : 2 pts Free Trial: 1 pt FREE : 0 pt" at bounding box center [821, 427] width 751 height 106
click at [376, 477] on div "Urgency classification Q1 : Le bug empêche-t-il d’utiliser des fonctionnalités …" at bounding box center [822, 535] width 1172 height 1705
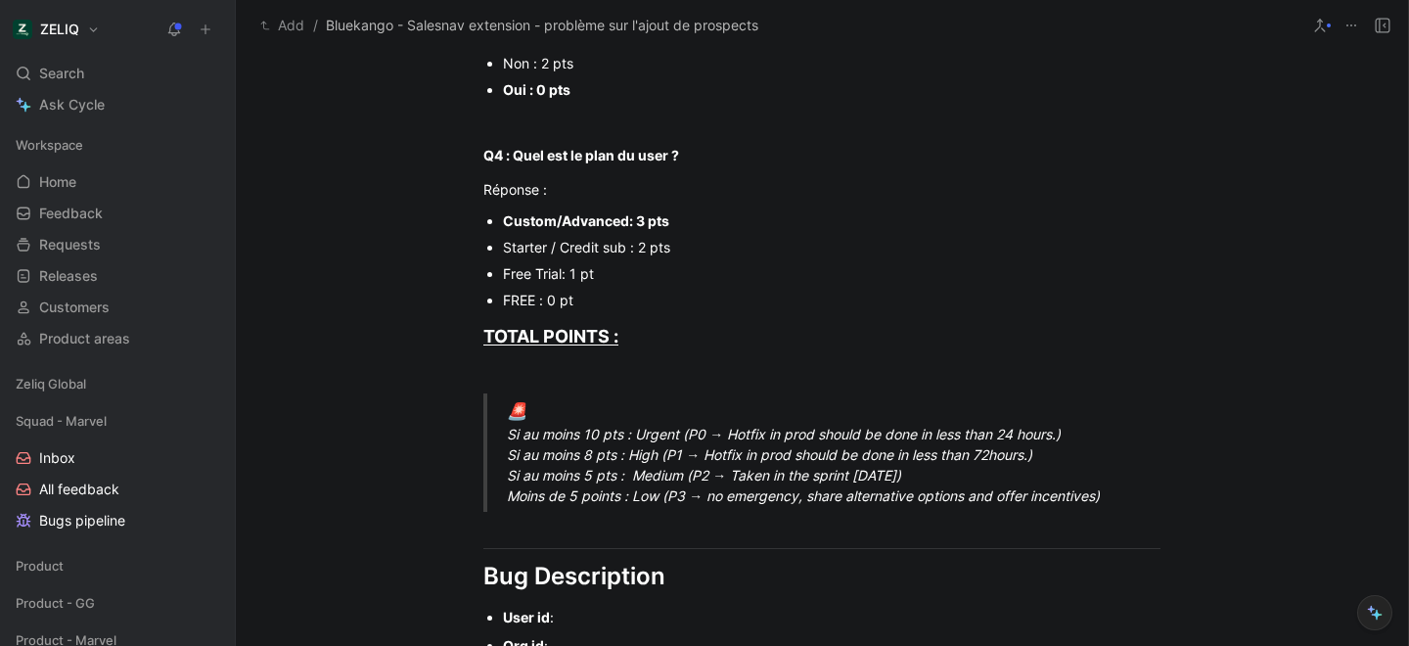
scroll to position [935, 0]
drag, startPoint x: 501, startPoint y: 435, endPoint x: 1066, endPoint y: 439, distance: 564.6
click at [1066, 439] on div "🚨 Si au moins 10 pts : Urgent (P0 → Hotfix in prod should be done in less than …" at bounding box center [845, 452] width 677 height 108
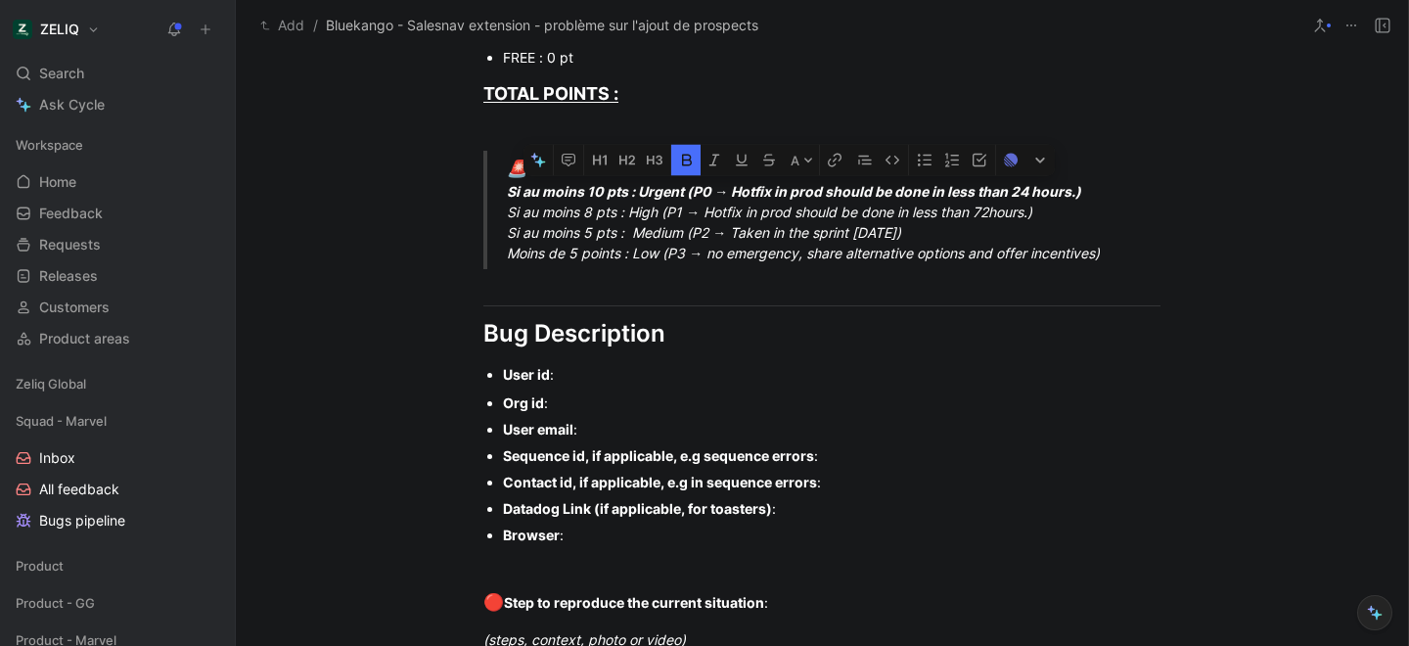
scroll to position [1181, 0]
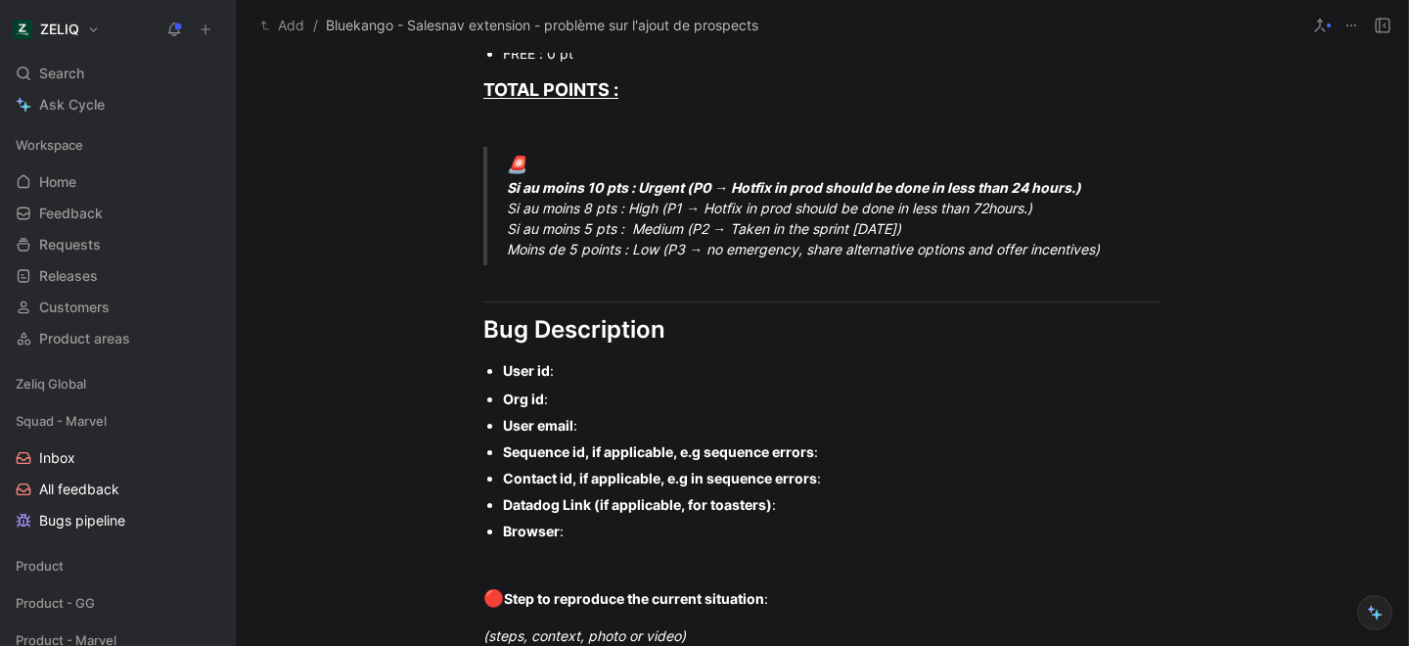
click at [599, 368] on div "User id :" at bounding box center [832, 370] width 658 height 21
click at [639, 406] on div "Org id :" at bounding box center [832, 398] width 658 height 21
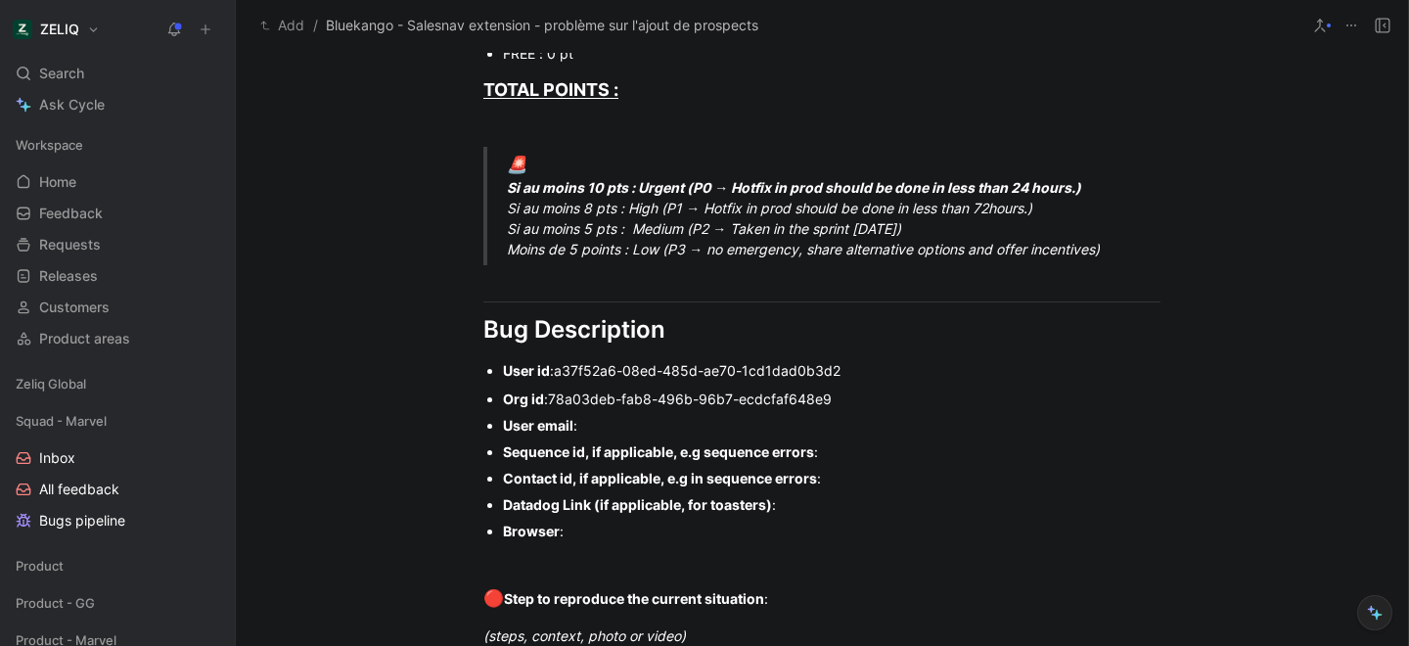
click at [587, 425] on div "User email :" at bounding box center [832, 425] width 658 height 21
drag, startPoint x: 824, startPoint y: 457, endPoint x: 480, endPoint y: 454, distance: 343.5
click at [480, 454] on ul "Org id : 78a03deb-fab8-496b-96b7-ecdcfaf648e9 User email : [PERSON_NAME][EMAIL_…" at bounding box center [821, 465] width 751 height 159
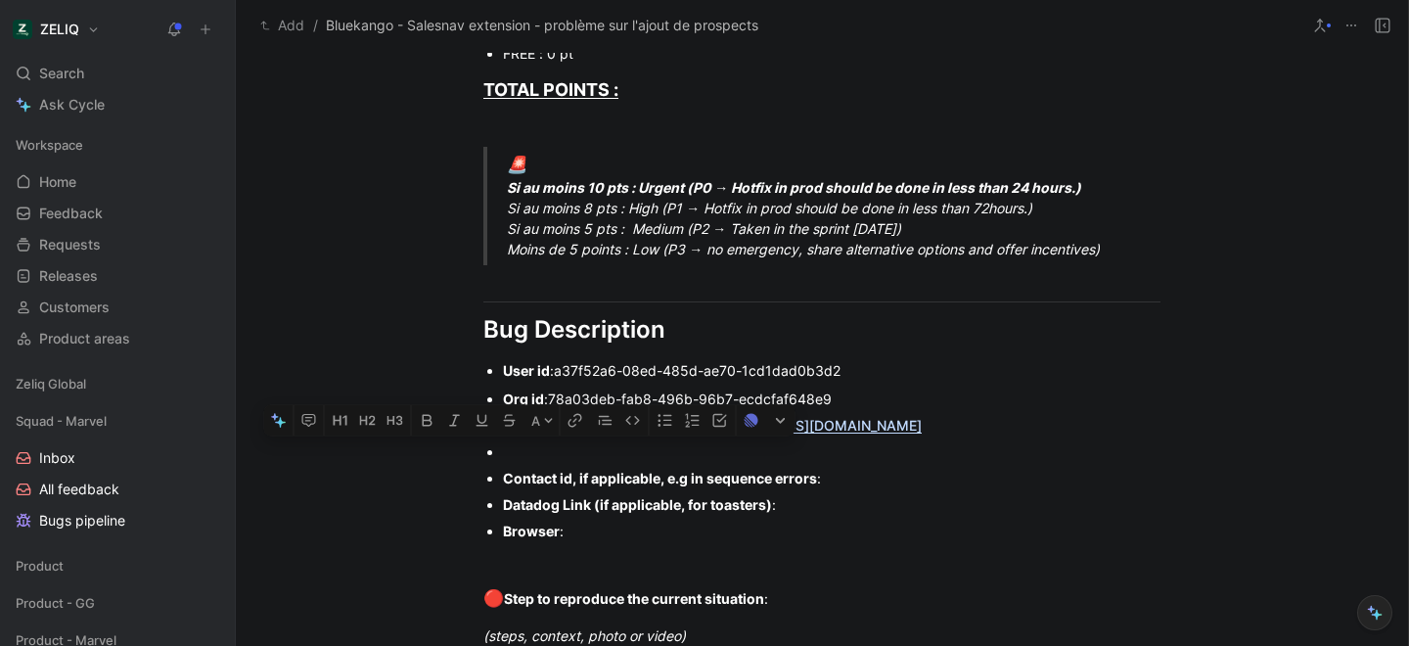
drag, startPoint x: 580, startPoint y: 523, endPoint x: 484, endPoint y: 450, distance: 120.2
click at [484, 450] on ul "Org id : 78a03deb-fab8-496b-96b7-ecdcfaf648e9 User email : [PERSON_NAME][EMAIL_…" at bounding box center [821, 465] width 751 height 159
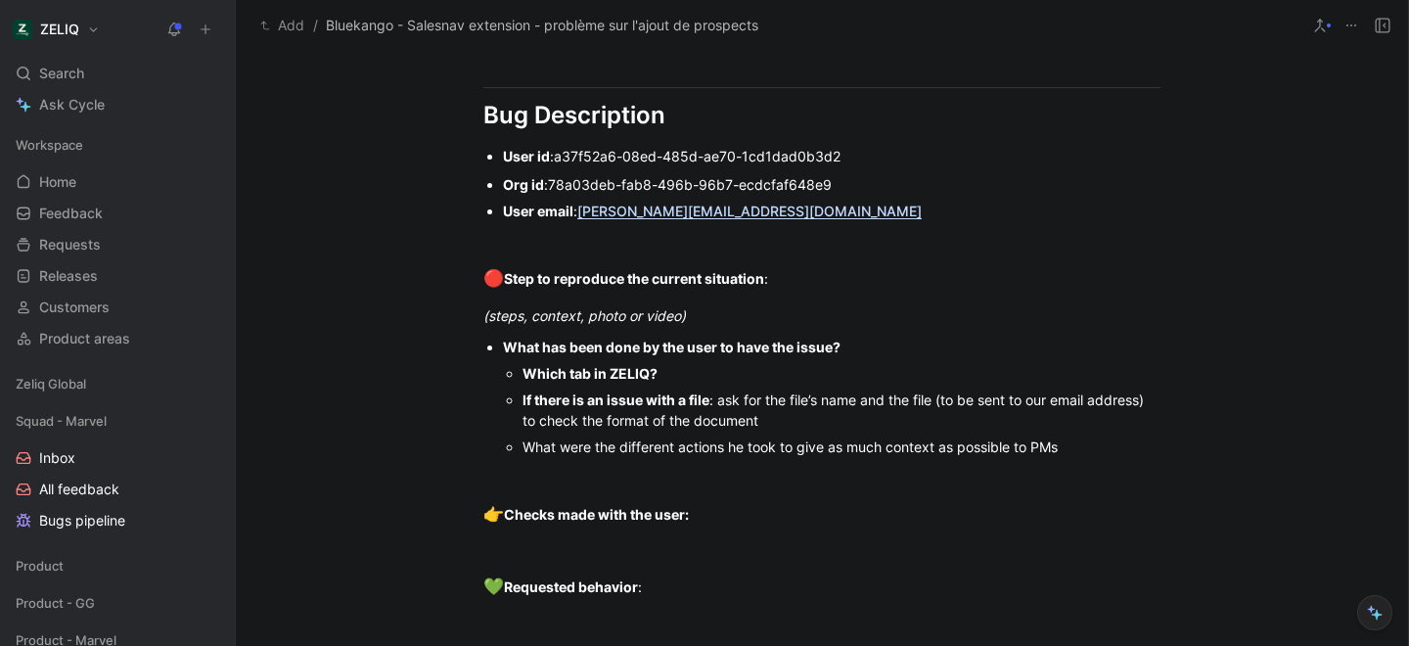
scroll to position [1412, 0]
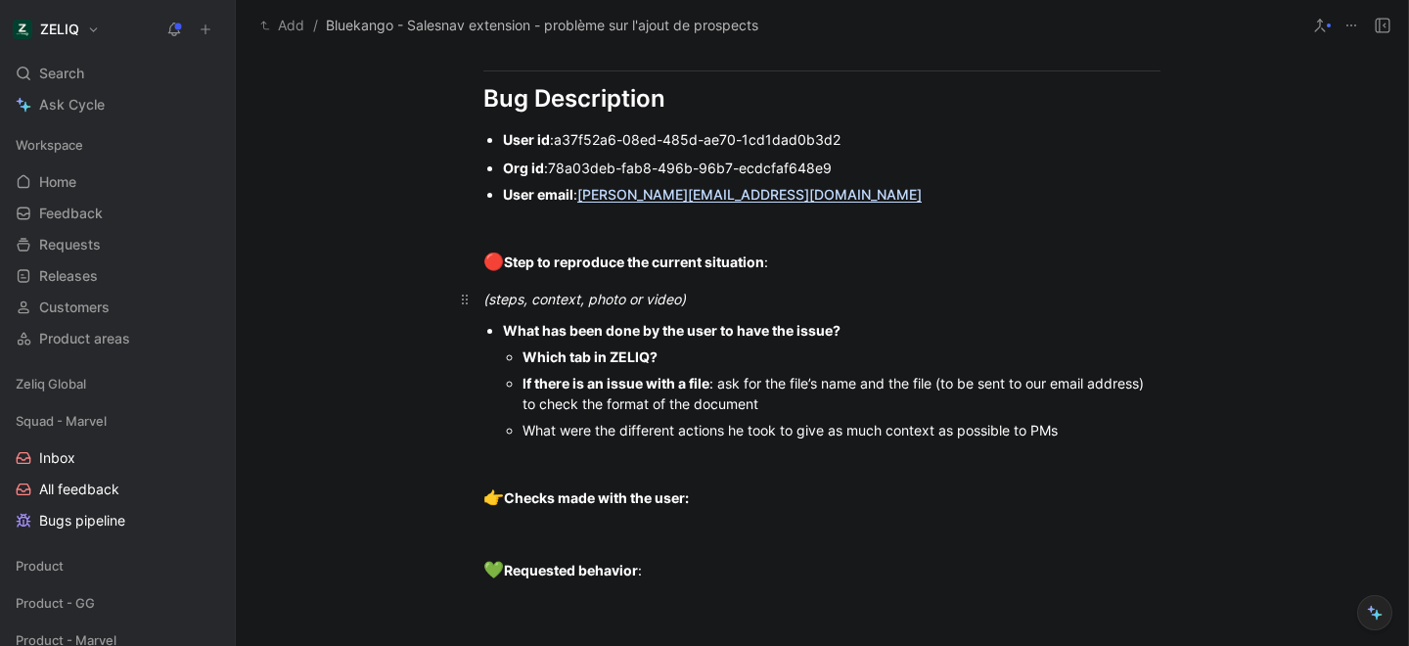
click at [695, 309] on p "(steps, context, photo or video)" at bounding box center [821, 299] width 751 height 32
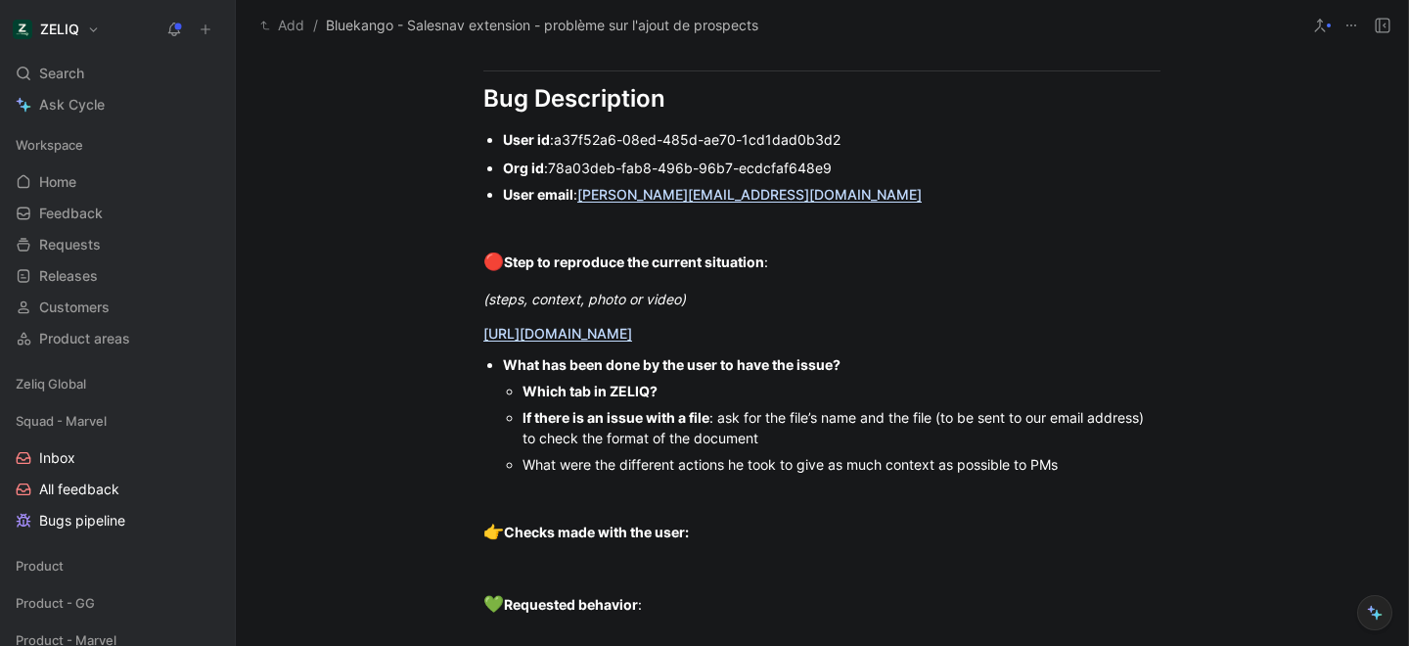
click at [658, 396] on div "Which tab in ZELIQ?" at bounding box center [842, 391] width 638 height 21
click at [657, 385] on strong "Which tab in ZELIQ? Extension" at bounding box center [625, 391] width 205 height 17
click at [725, 394] on strong "Which tab in ZELIQ? salesnav Extension" at bounding box center [657, 391] width 268 height 17
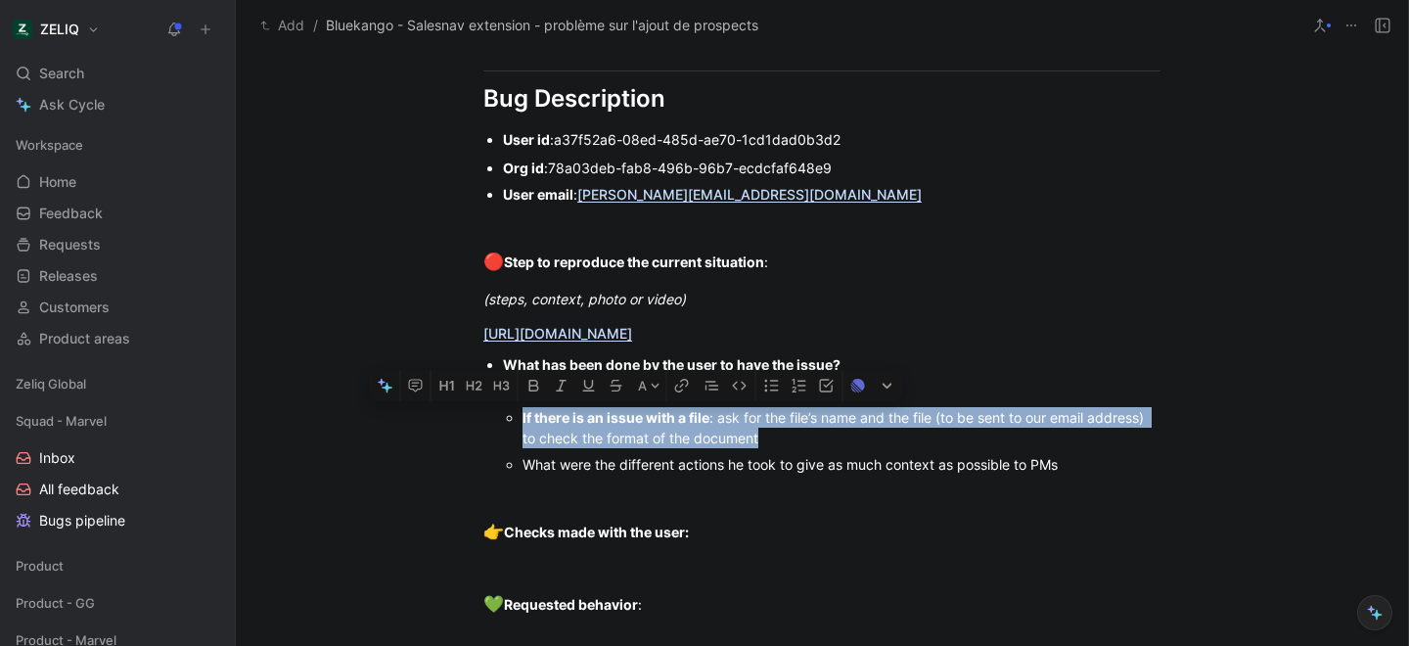
drag, startPoint x: 773, startPoint y: 440, endPoint x: 503, endPoint y: 417, distance: 271.1
click at [503, 417] on ul "Which tab in ZELIQ? salesnav extension If there is an issue with a file : ask f…" at bounding box center [832, 428] width 658 height 100
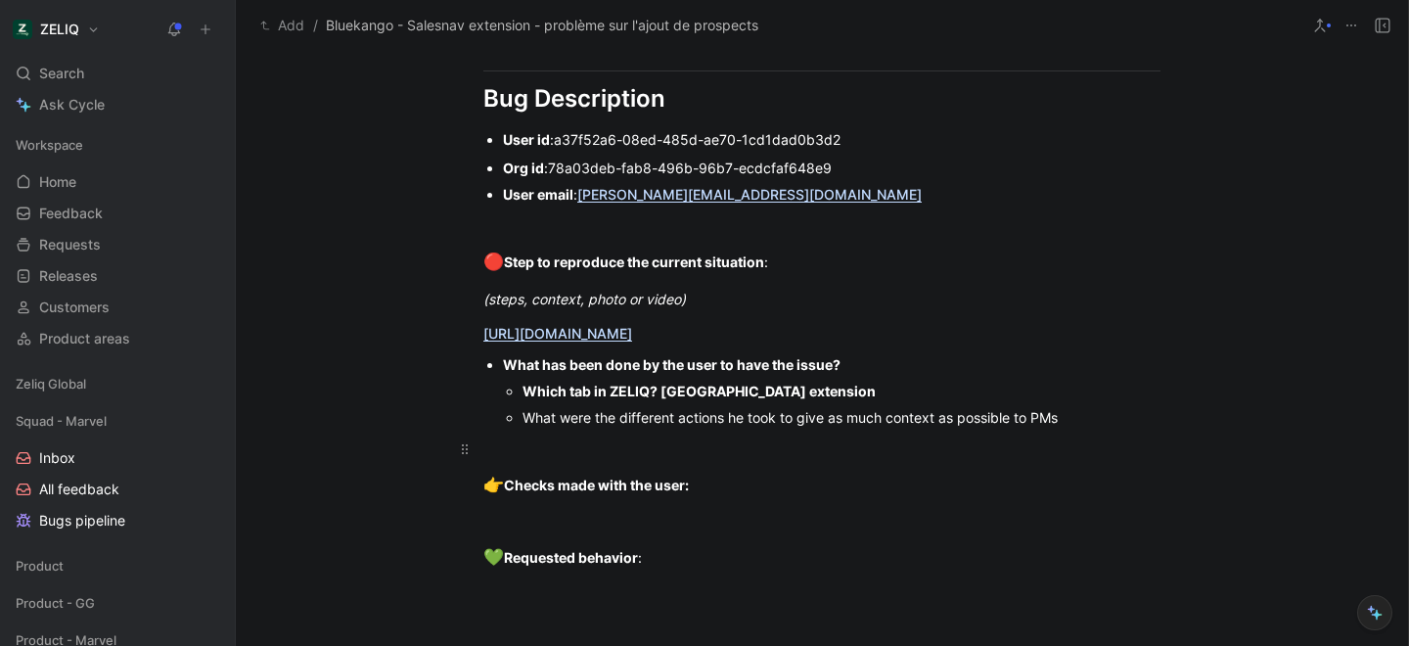
click at [528, 442] on div at bounding box center [821, 448] width 677 height 21
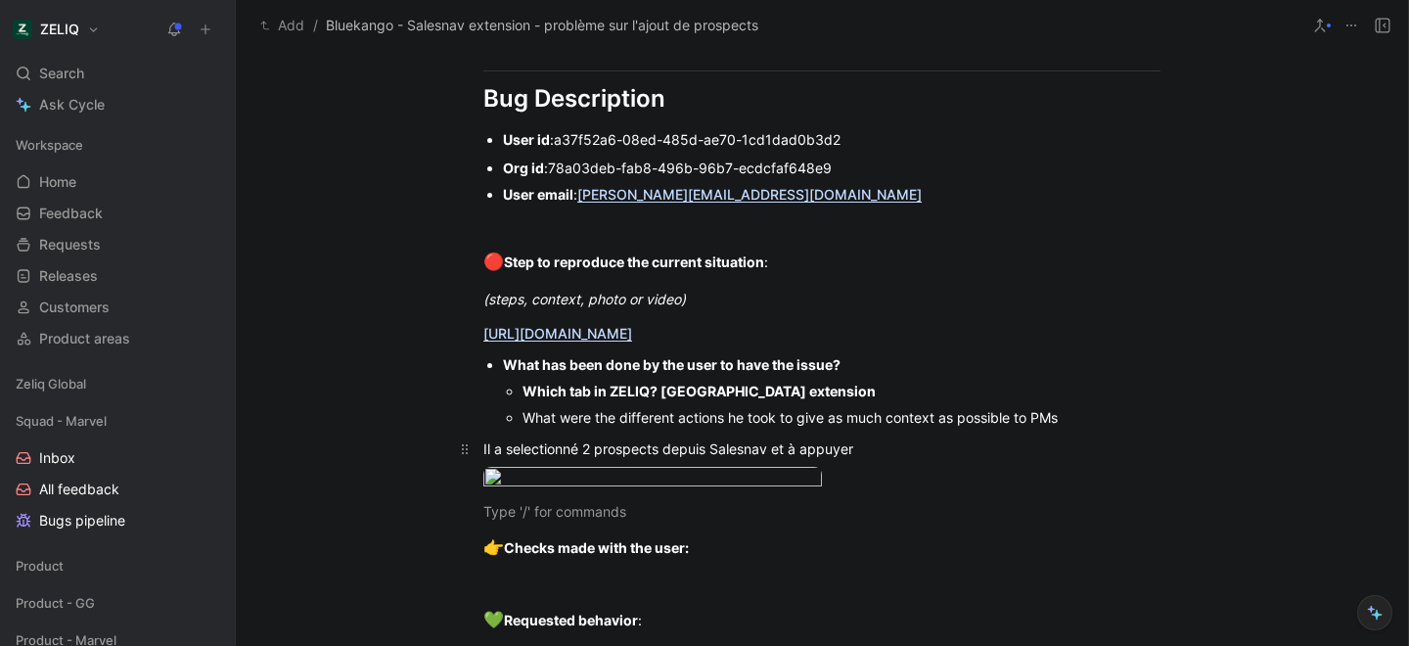
click at [888, 447] on div "Il a selectionné 2 prospects depuis Salesnav et à appuyer" at bounding box center [821, 448] width 677 height 21
click at [774, 523] on body "ZELIQ Search ⌘ K Ask Cycle Workspace Home G then H Feedback G then F Requests G…" at bounding box center [704, 323] width 1409 height 646
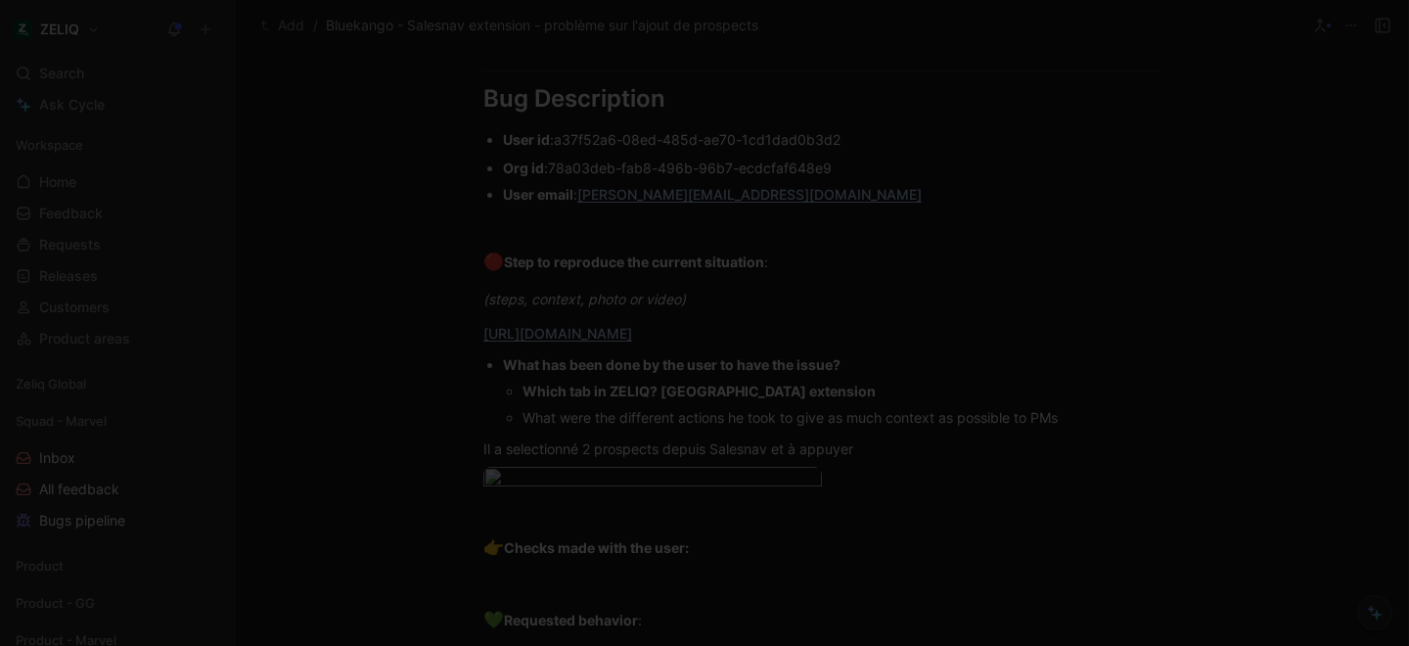
click at [1380, 645] on div at bounding box center [704, 646] width 1409 height 0
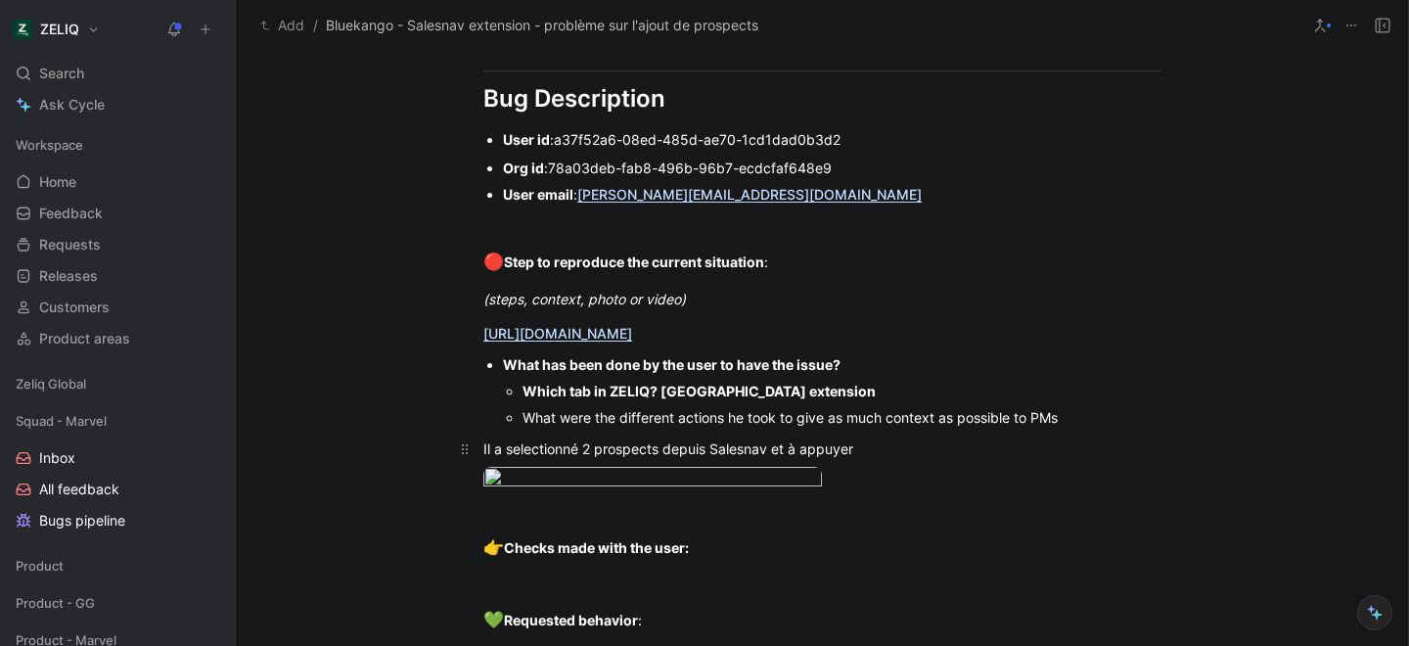
click at [916, 448] on div "Il a selectionné 2 prospects depuis Salesnav et à appuyer" at bounding box center [821, 448] width 677 height 21
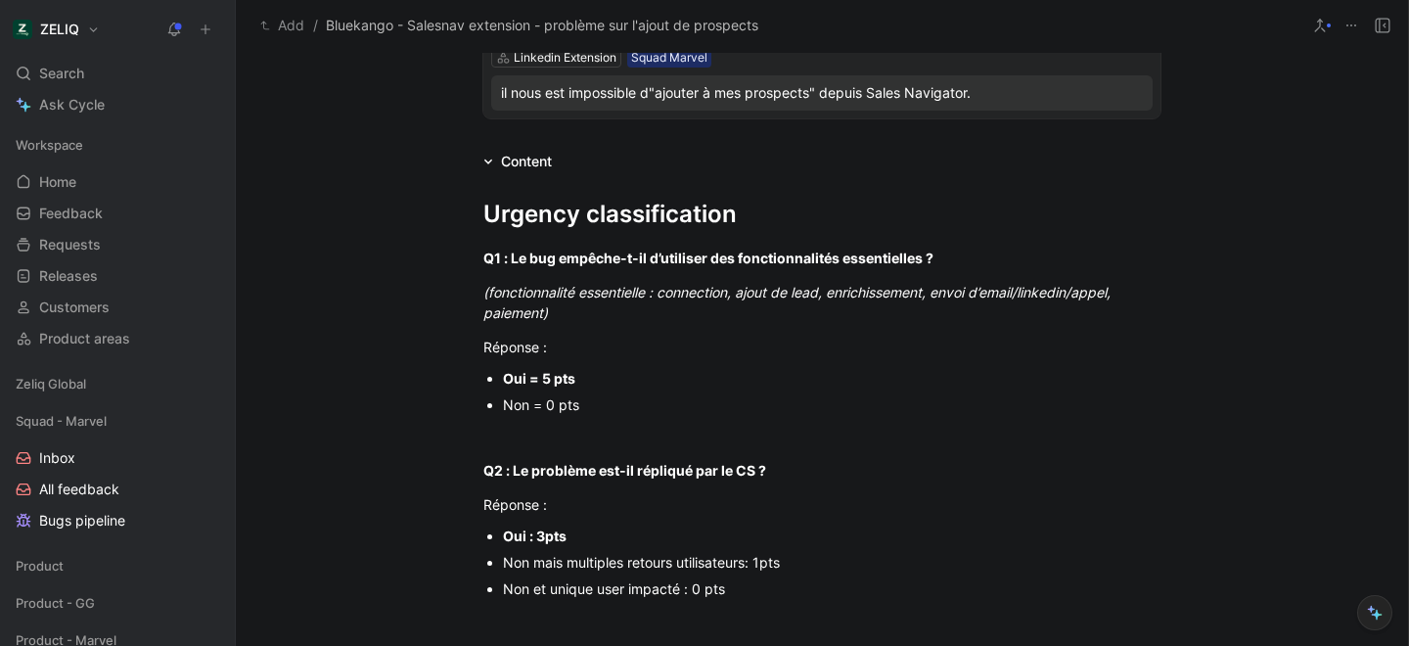
scroll to position [0, 0]
